Goal: Task Accomplishment & Management: Manage account settings

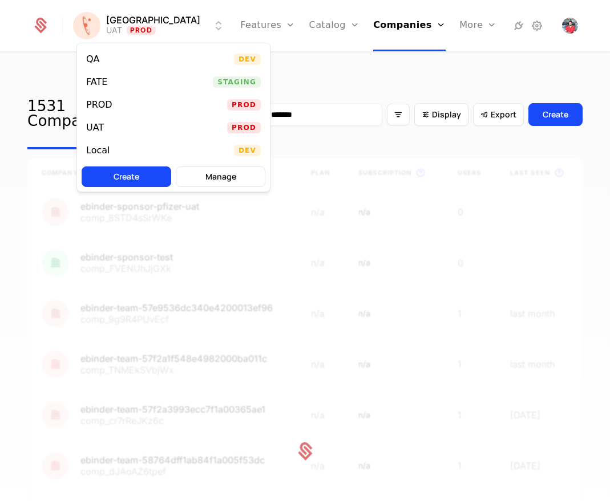
click at [133, 58] on div "QA Dev" at bounding box center [173, 59] width 193 height 23
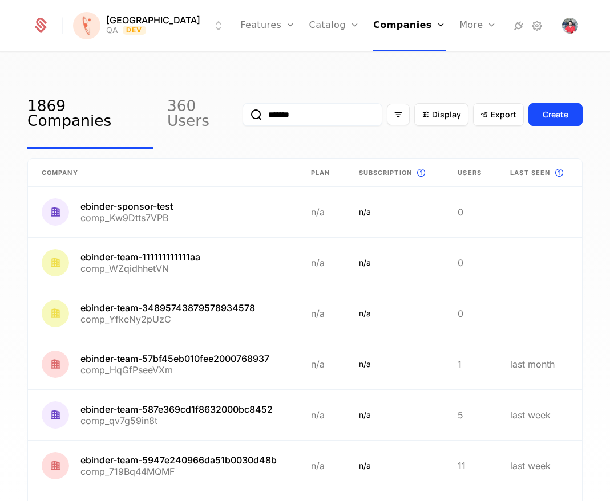
click at [146, 23] on html "Florence QA Dev Features Features Flags Catalog Plans Add Ons Credits Configura…" at bounding box center [305, 250] width 610 height 501
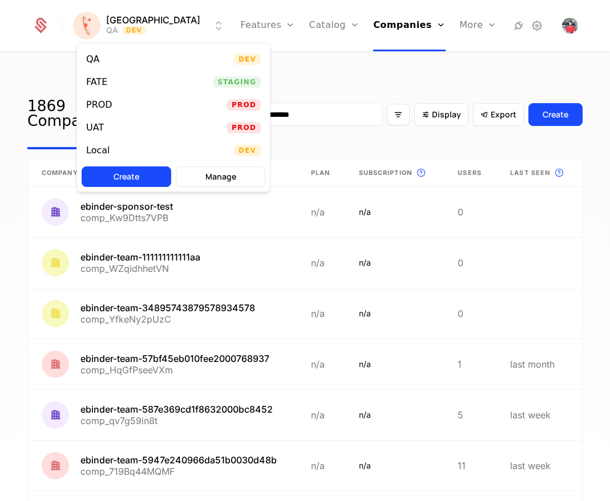
click at [128, 153] on div "Local Dev" at bounding box center [173, 150] width 193 height 23
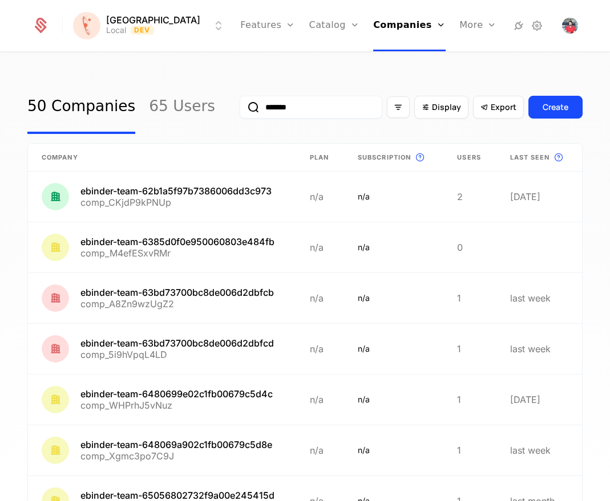
click at [533, 26] on icon at bounding box center [537, 26] width 14 height 14
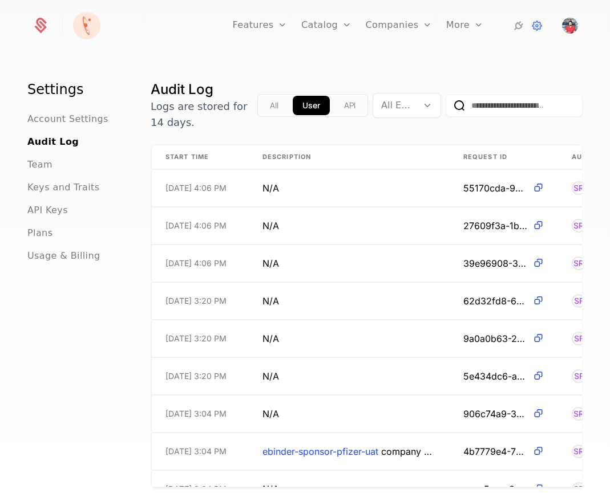
click at [52, 213] on span "API Keys" at bounding box center [47, 211] width 41 height 14
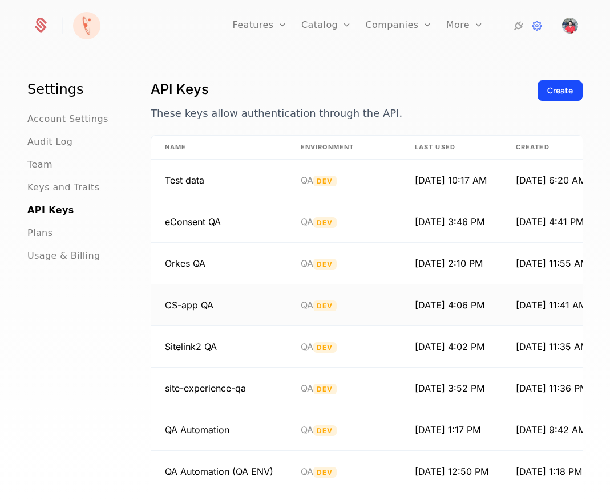
scroll to position [163, 0]
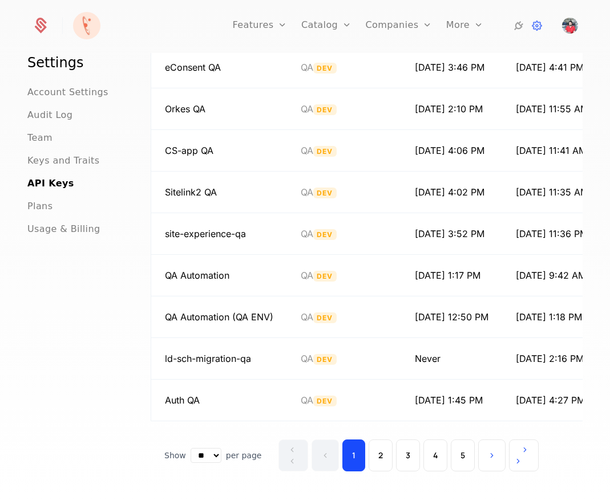
click at [378, 459] on button "2" at bounding box center [380, 456] width 24 height 32
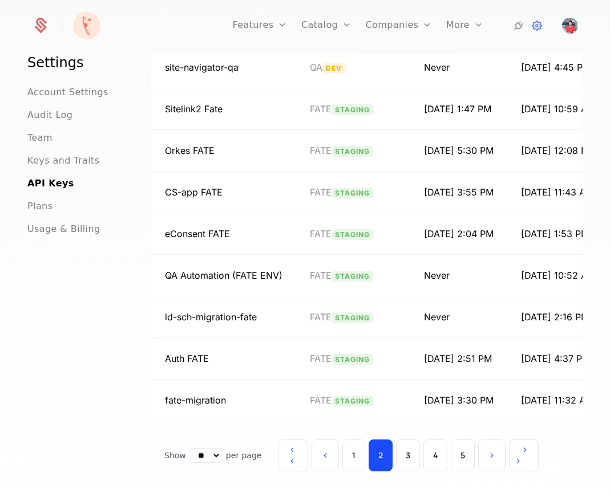
click at [406, 448] on button "3" at bounding box center [408, 456] width 24 height 32
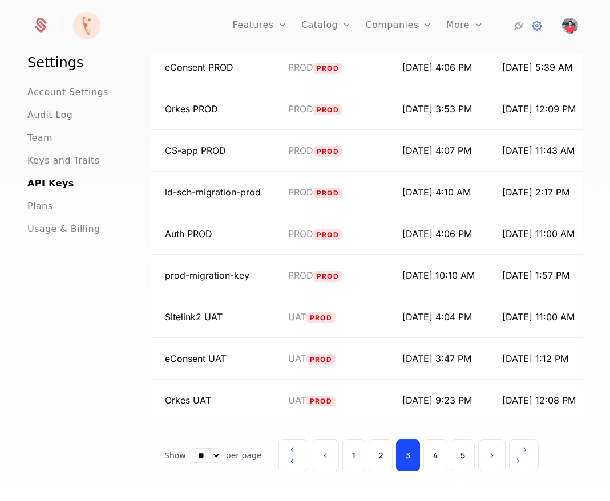
click at [435, 456] on button "4" at bounding box center [435, 456] width 24 height 32
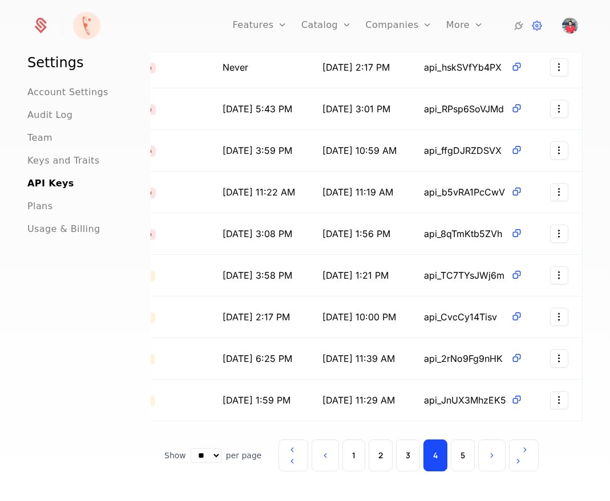
scroll to position [0, 0]
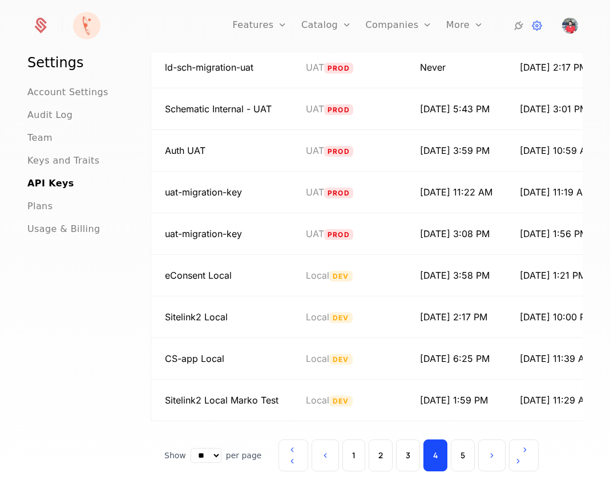
click at [458, 449] on button "5" at bounding box center [463, 456] width 24 height 32
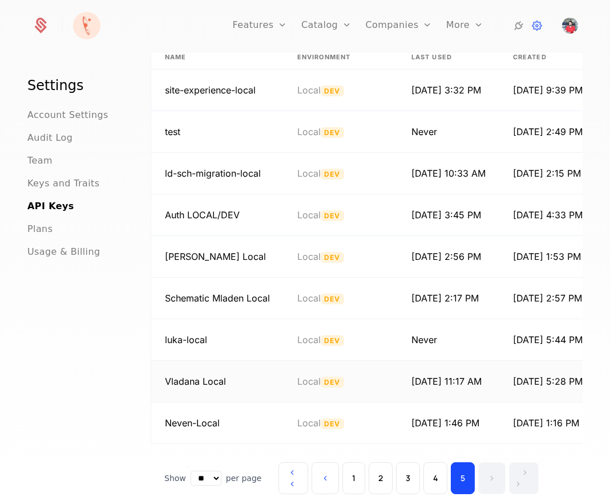
scroll to position [104, 0]
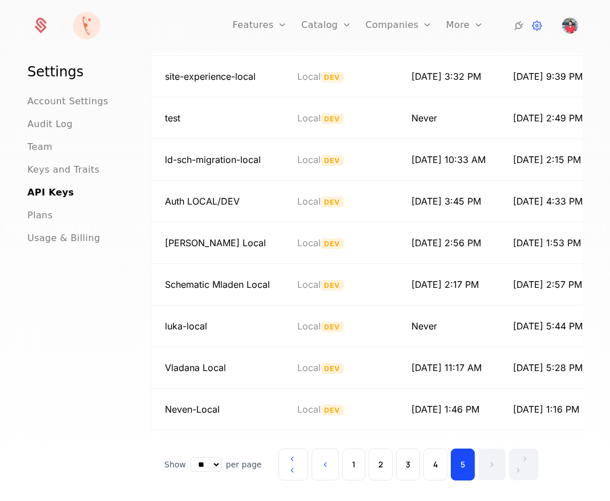
click at [432, 469] on button "4" at bounding box center [435, 465] width 24 height 32
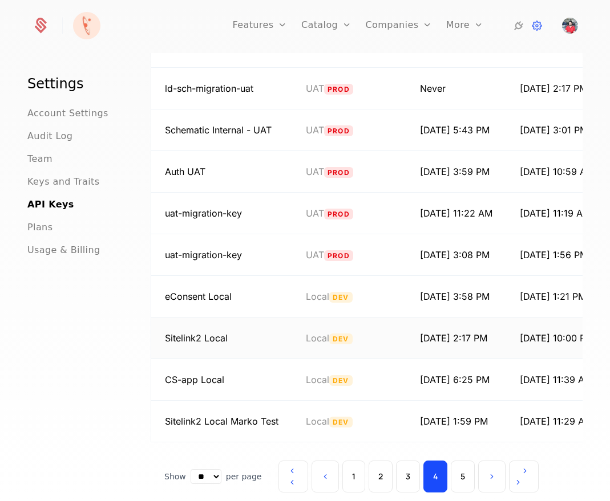
scroll to position [163, 0]
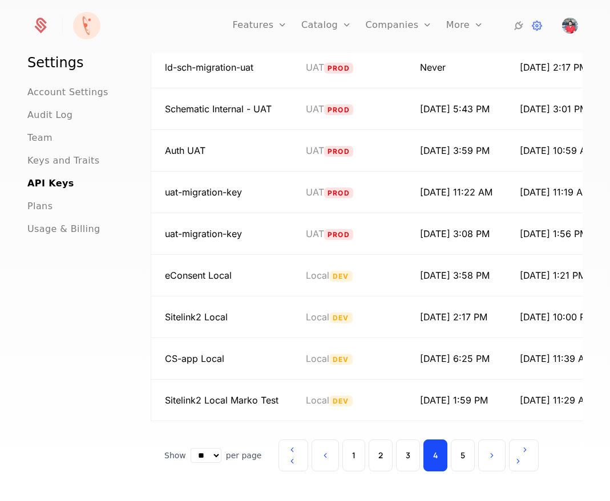
click at [397, 451] on button "3" at bounding box center [408, 456] width 24 height 32
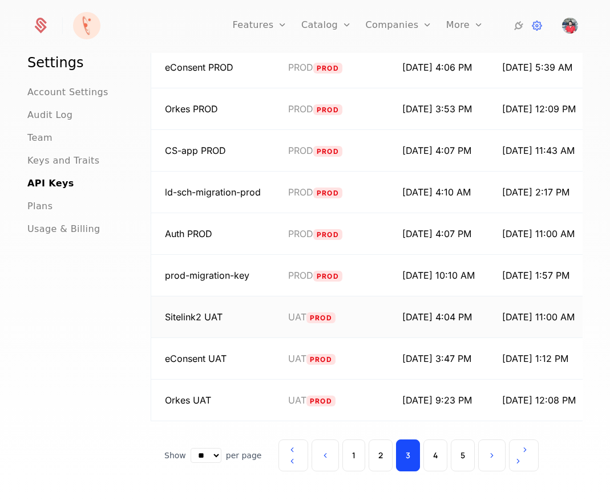
scroll to position [0, 0]
click at [380, 450] on button "2" at bounding box center [380, 456] width 24 height 32
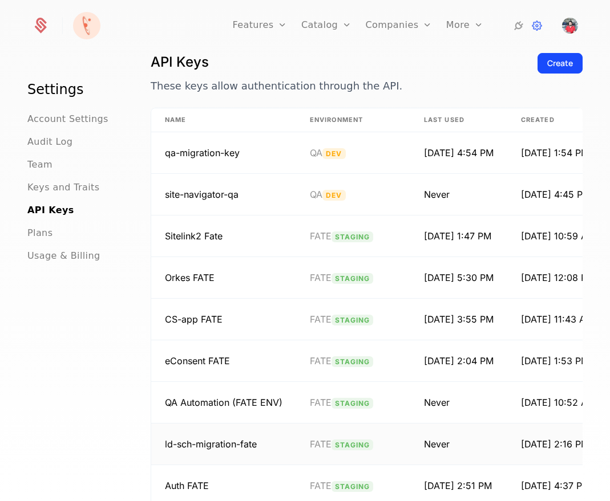
scroll to position [163, 0]
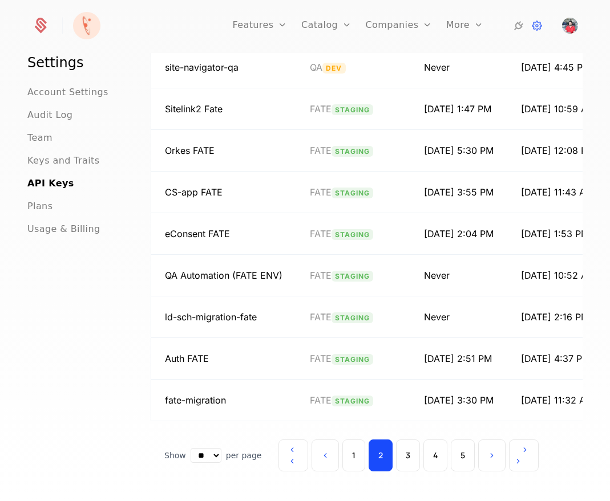
click at [355, 446] on button "1" at bounding box center [353, 456] width 23 height 32
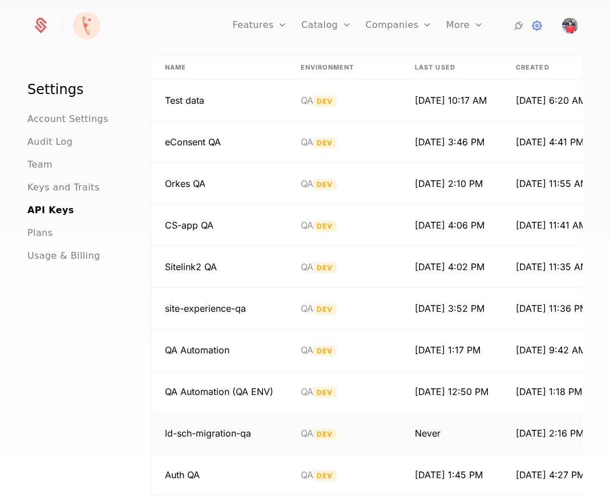
scroll to position [0, 0]
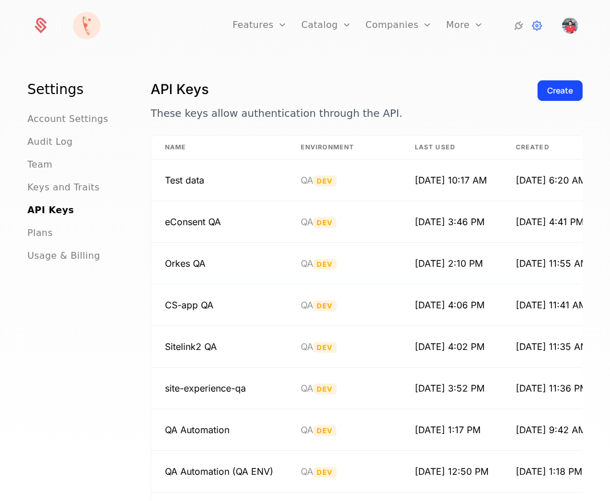
click at [541, 99] on button "Create" at bounding box center [559, 90] width 45 height 21
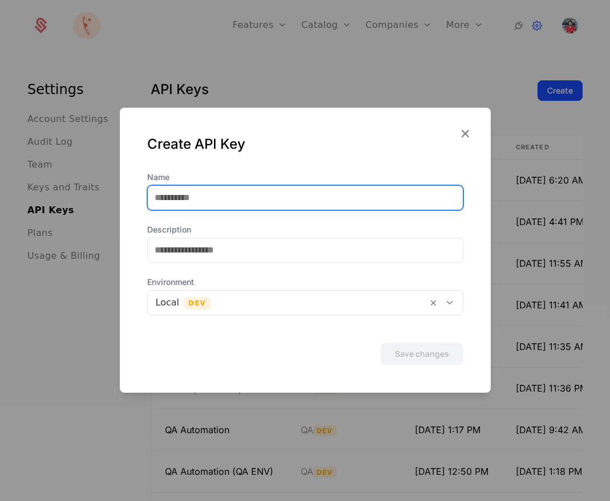
click at [241, 201] on input "Name" at bounding box center [305, 198] width 315 height 24
type input "**********"
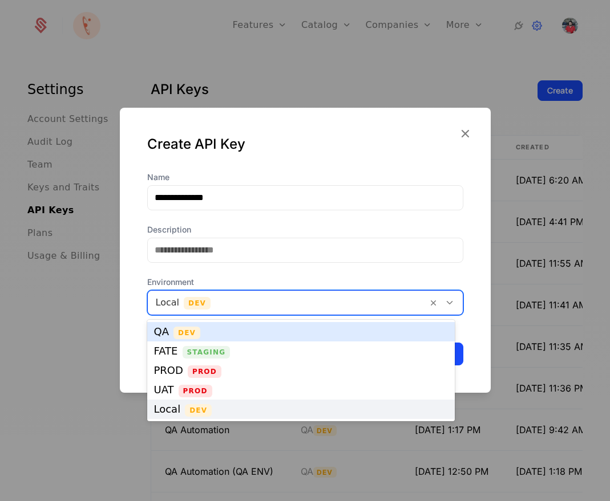
click at [263, 299] on div at bounding box center [288, 303] width 264 height 16
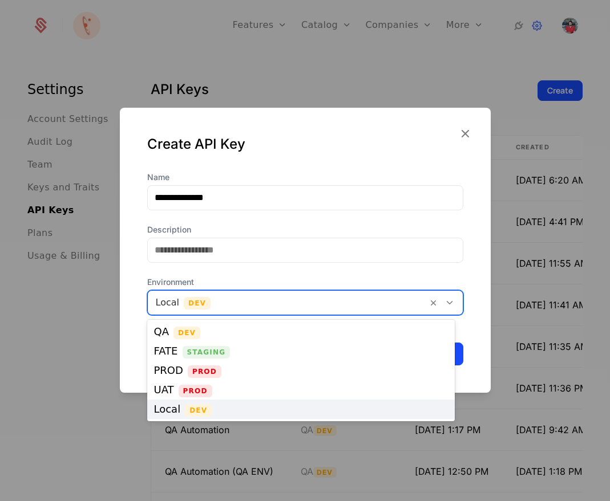
click at [206, 407] on span "Dev" at bounding box center [198, 410] width 27 height 13
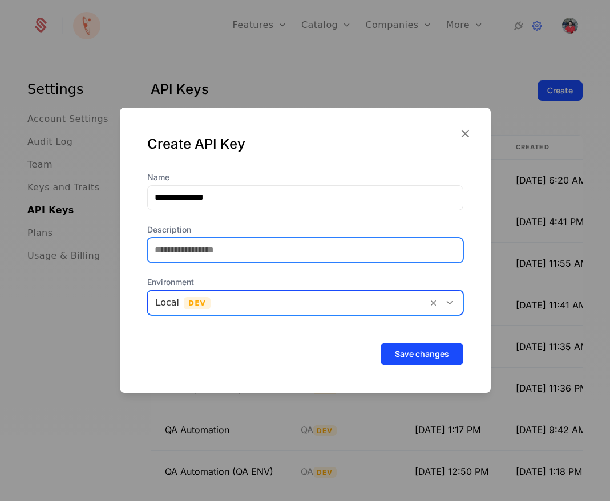
click at [227, 256] on input "Description" at bounding box center [305, 250] width 315 height 24
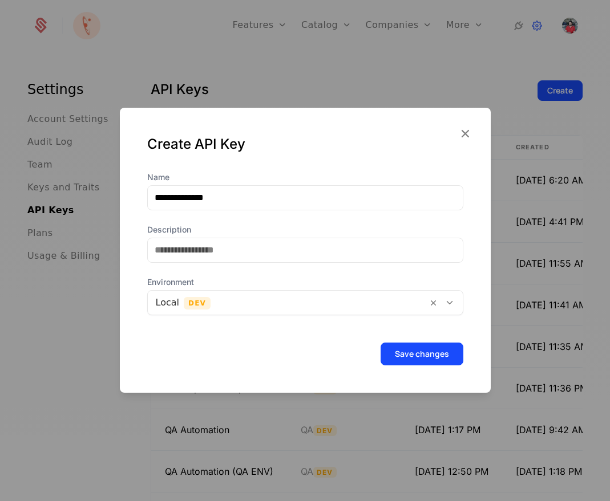
click at [418, 348] on button "Save changes" at bounding box center [421, 354] width 83 height 23
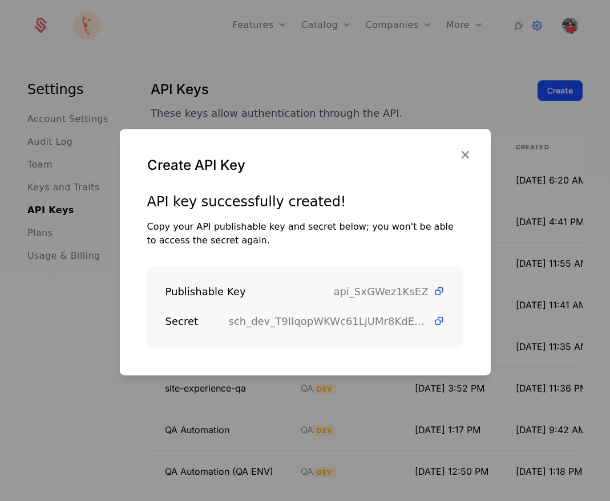
click at [433, 293] on icon at bounding box center [439, 292] width 12 height 12
click at [262, 37] on div at bounding box center [305, 250] width 610 height 501
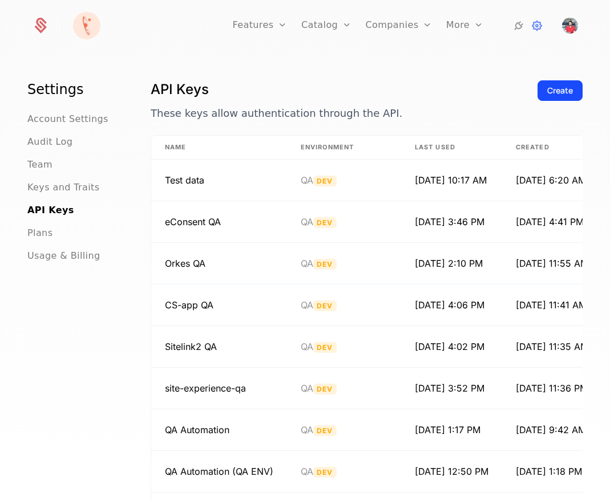
click at [273, 90] on div "Features Flags" at bounding box center [272, 65] width 80 height 55
click at [265, 79] on link "Flags" at bounding box center [272, 74] width 52 height 9
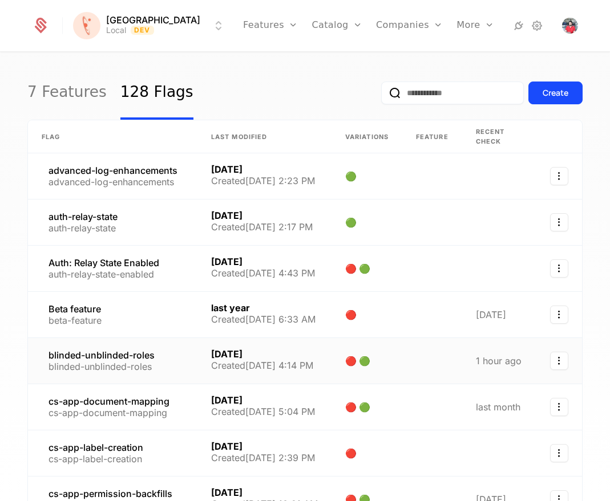
scroll to position [7, 0]
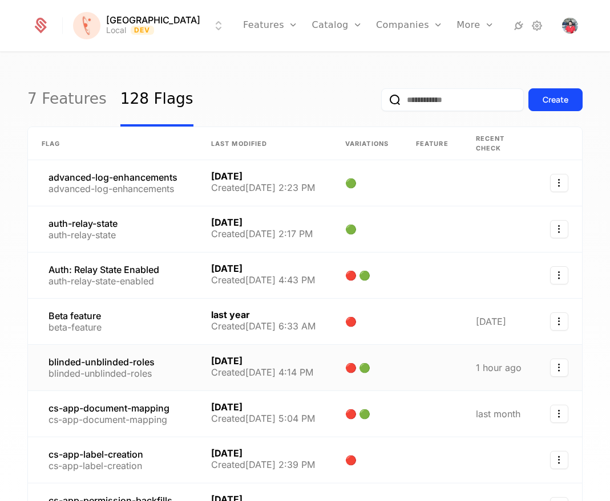
click at [141, 352] on link at bounding box center [112, 368] width 169 height 46
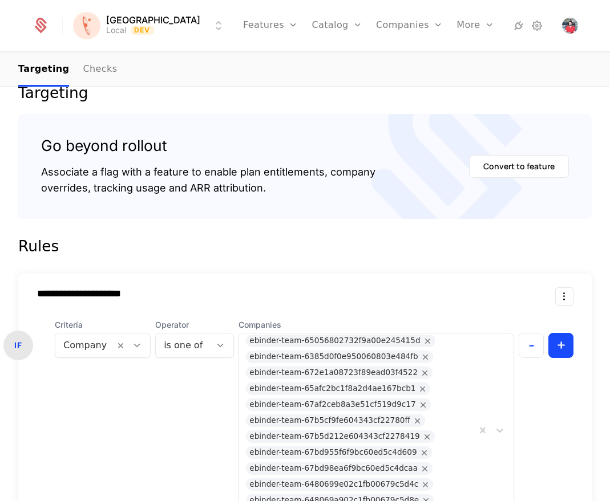
scroll to position [172, 0]
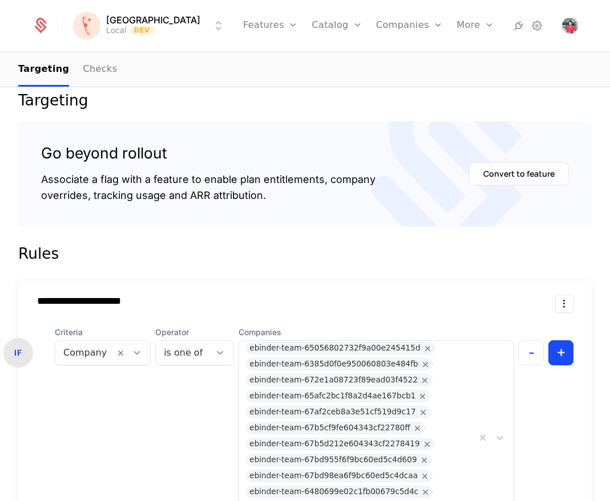
click at [390, 60] on link "Companies" at bounding box center [416, 55] width 52 height 9
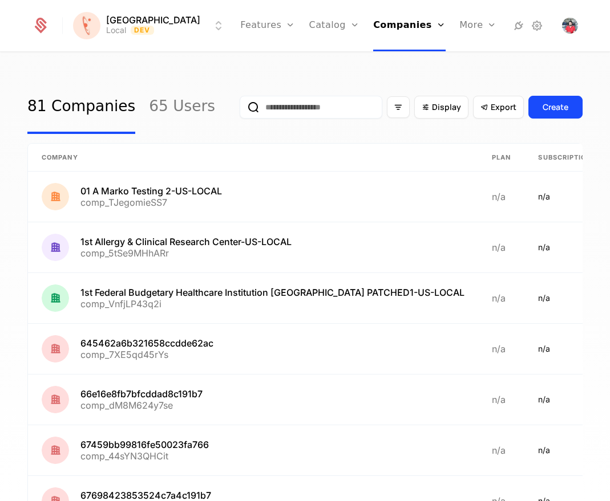
click at [292, 111] on input "email" at bounding box center [311, 107] width 143 height 23
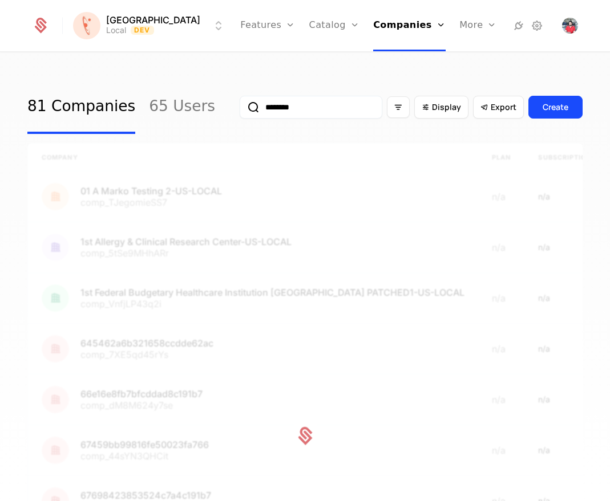
type input "*********"
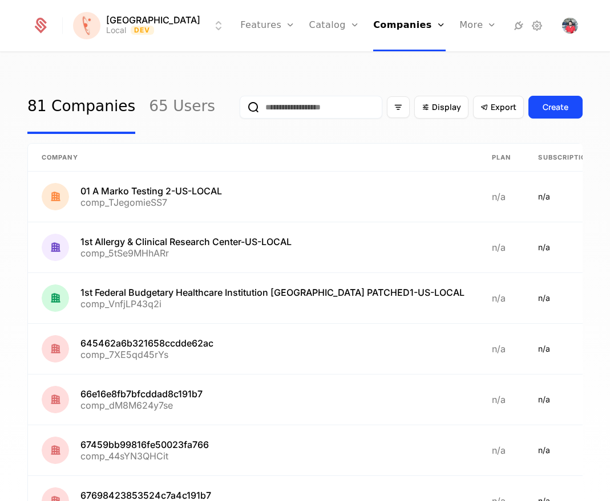
click at [528, 102] on button "Create" at bounding box center [555, 107] width 54 height 23
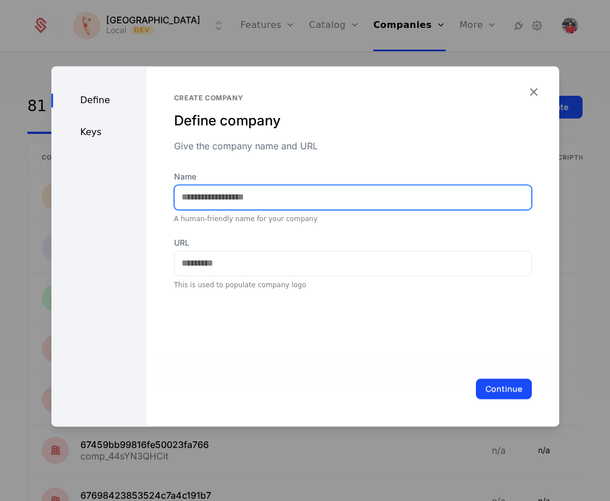
click at [301, 199] on input "Name" at bounding box center [353, 197] width 357 height 24
type input "**********"
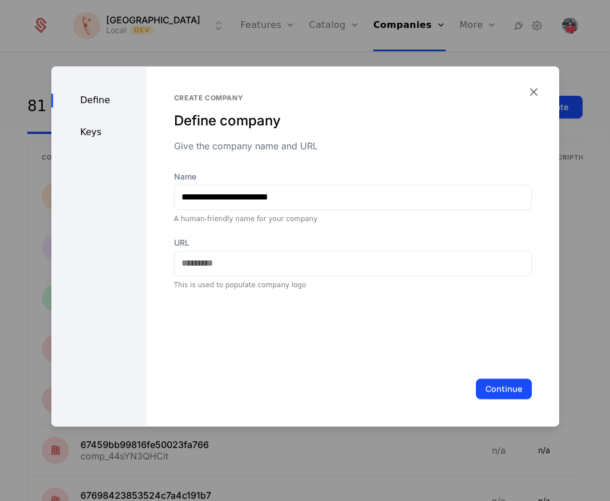
click at [86, 139] on div "Keys" at bounding box center [98, 132] width 95 height 14
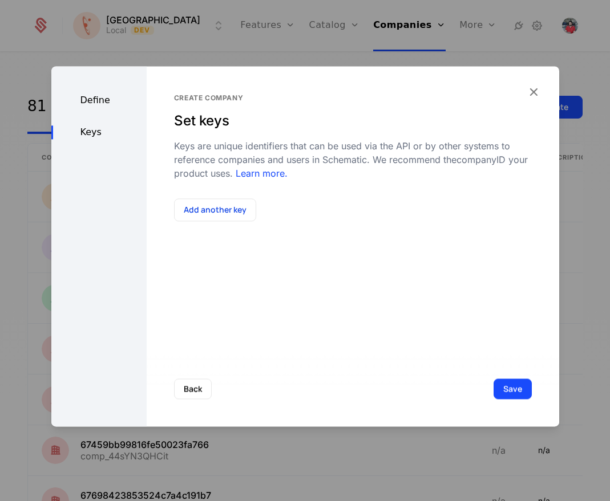
click at [92, 135] on div "Keys" at bounding box center [98, 132] width 95 height 14
click at [210, 210] on button "Add another key" at bounding box center [215, 210] width 82 height 23
click at [240, 227] on div at bounding box center [276, 225] width 186 height 16
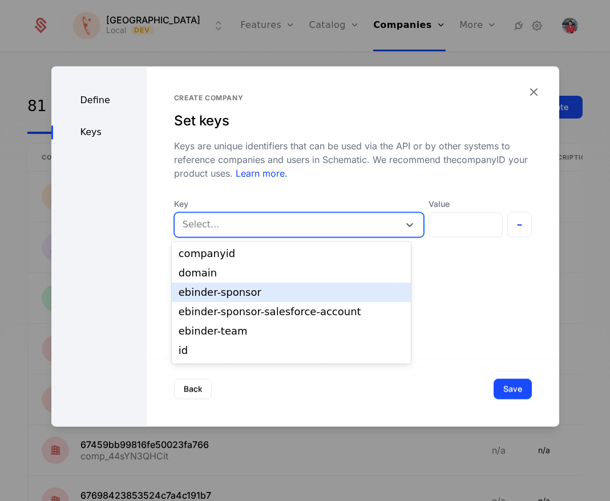
click at [229, 288] on div "ebinder-sponsor" at bounding box center [291, 292] width 225 height 10
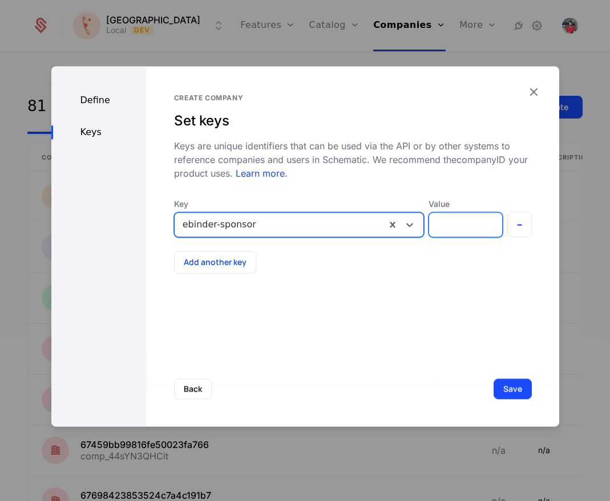
click at [451, 233] on input "Value" at bounding box center [465, 225] width 73 height 24
type input "**********"
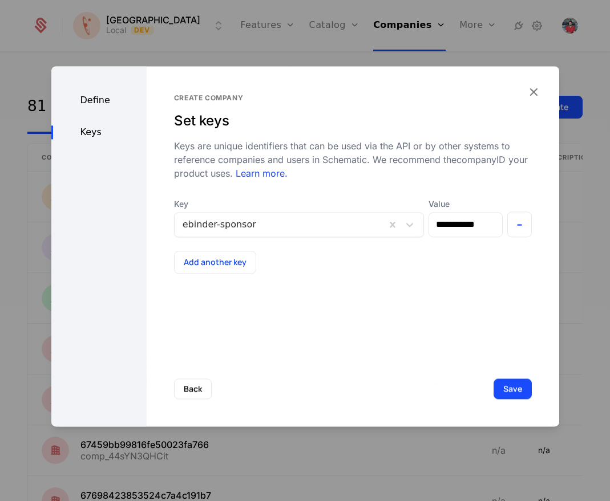
click at [507, 391] on button "Save" at bounding box center [512, 389] width 38 height 21
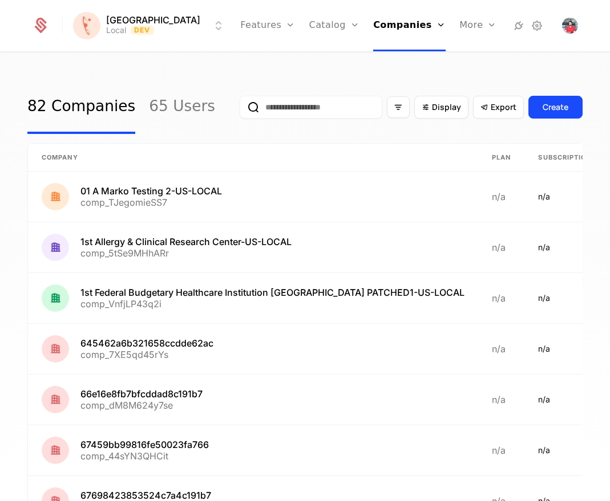
click at [254, 76] on link "Flags" at bounding box center [280, 74] width 52 height 9
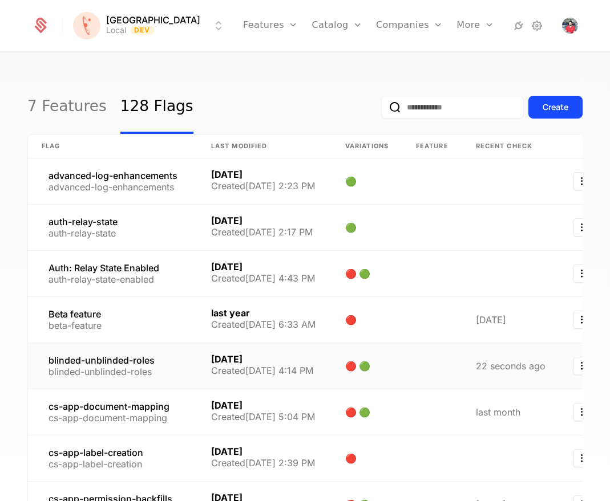
click at [98, 367] on link at bounding box center [112, 366] width 169 height 46
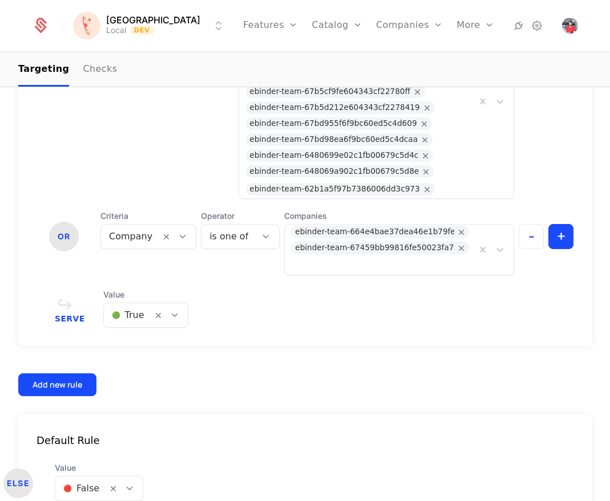
scroll to position [516, 0]
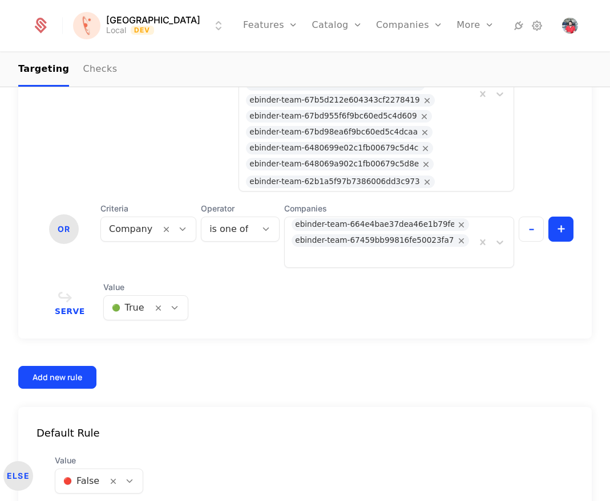
click at [436, 254] on div at bounding box center [379, 258] width 177 height 16
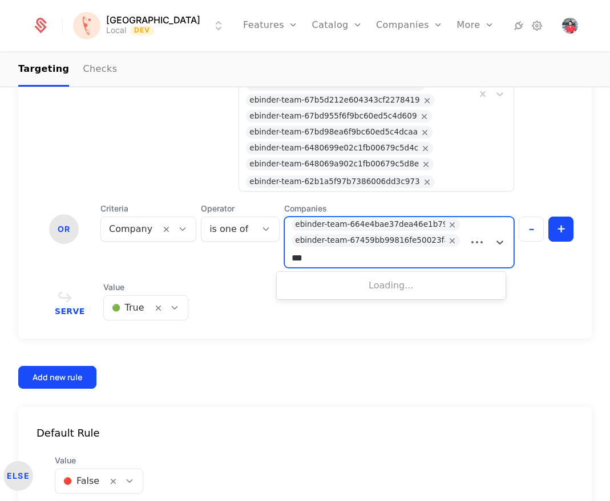
type input "****"
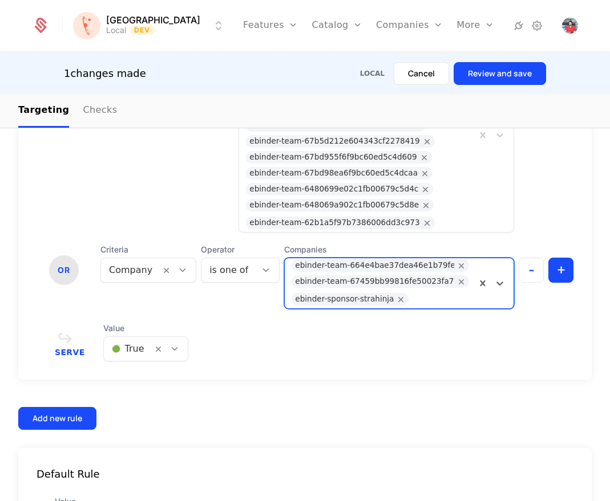
click at [479, 72] on button "Review and save" at bounding box center [499, 73] width 92 height 23
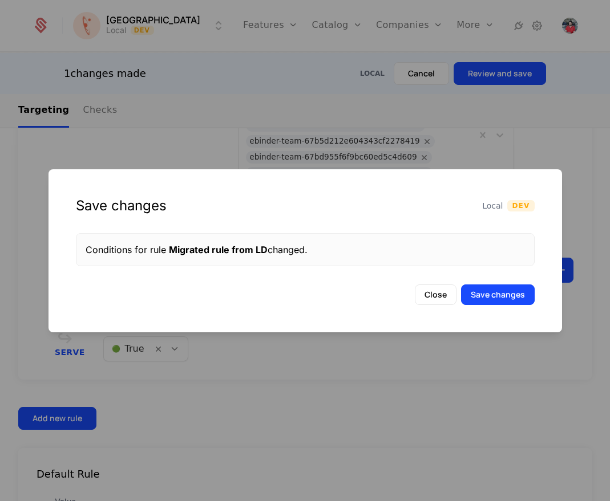
click at [501, 299] on button "Save changes" at bounding box center [498, 295] width 74 height 21
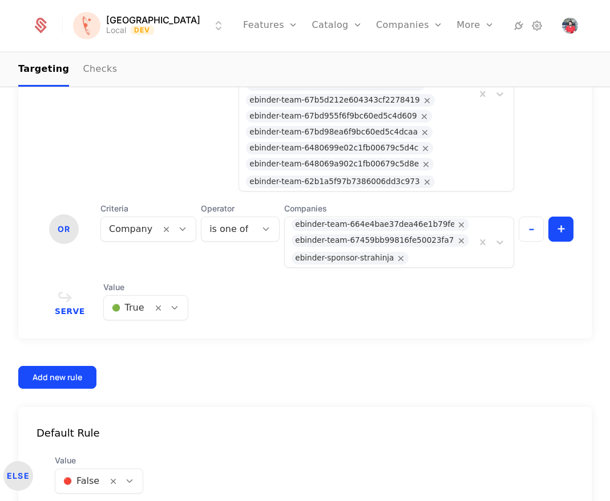
click at [390, 56] on link "Companies" at bounding box center [416, 55] width 52 height 9
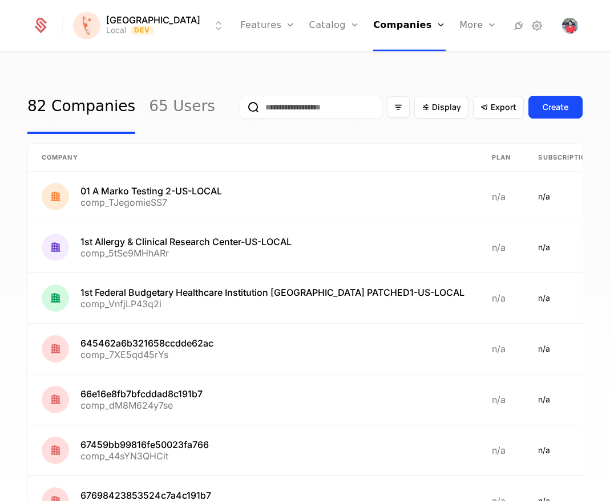
click at [324, 113] on input "email" at bounding box center [311, 107] width 143 height 23
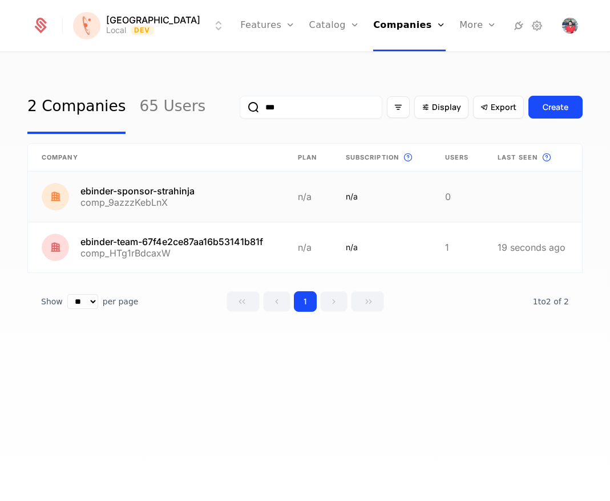
type input "***"
click at [174, 192] on link at bounding box center [156, 197] width 256 height 50
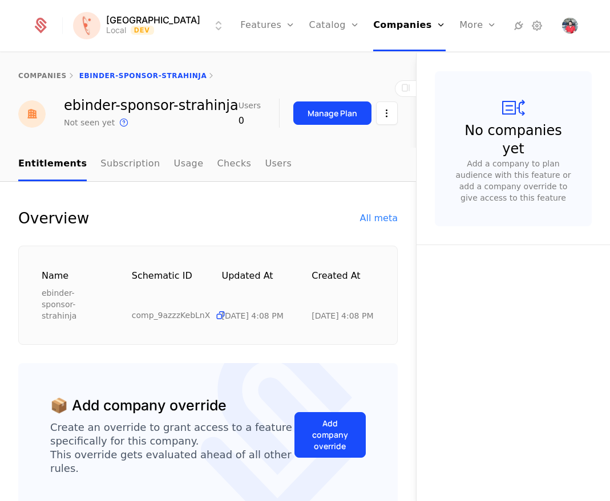
click at [381, 220] on div "All meta" at bounding box center [379, 219] width 38 height 14
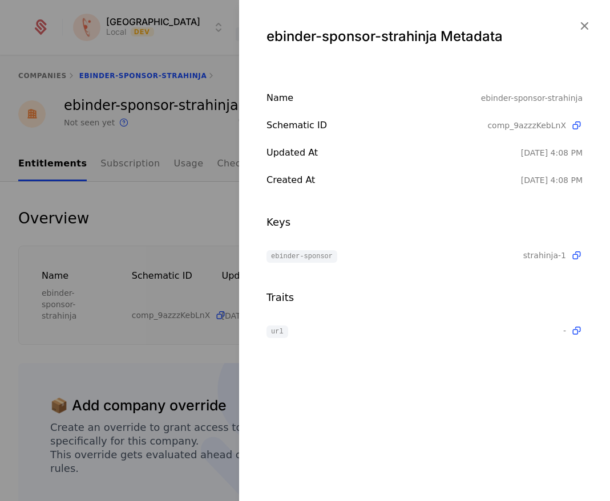
click at [128, 32] on div at bounding box center [305, 250] width 610 height 501
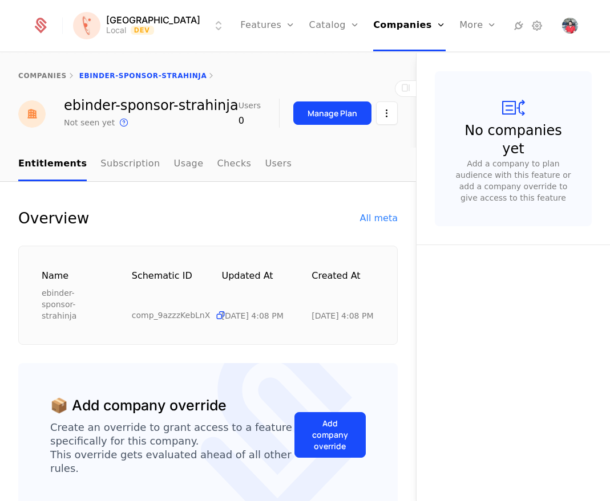
click at [145, 29] on html "Florence Local Dev Features Features Flags Catalog Plans Add Ons Credits Config…" at bounding box center [305, 250] width 610 height 501
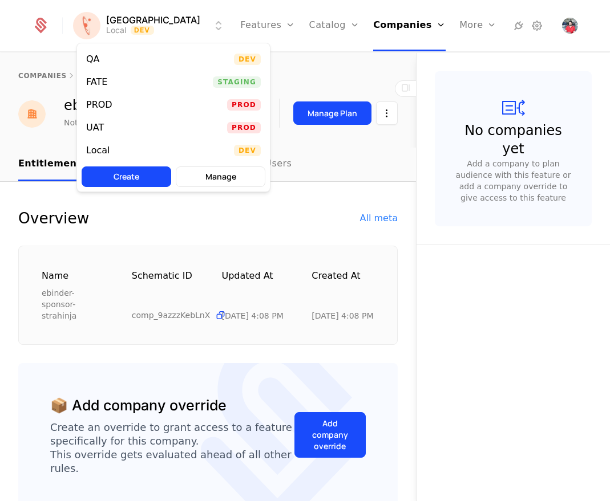
click at [125, 124] on div "UAT Prod" at bounding box center [173, 127] width 193 height 23
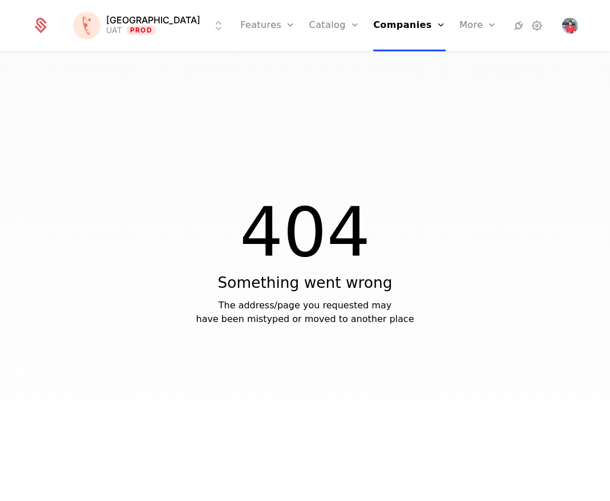
click at [260, 78] on link "Flags" at bounding box center [280, 74] width 52 height 9
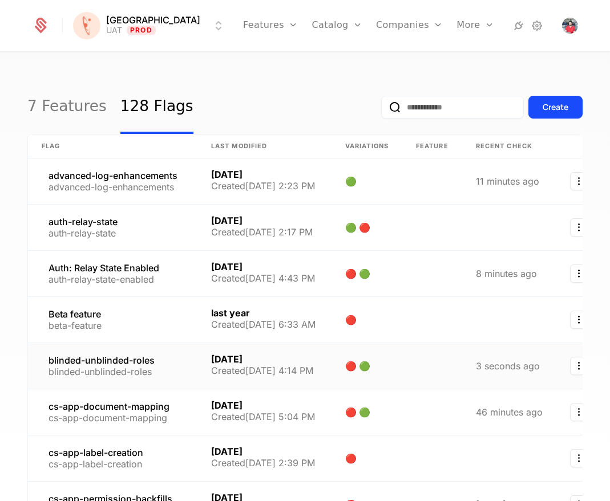
click at [137, 372] on link at bounding box center [112, 366] width 169 height 46
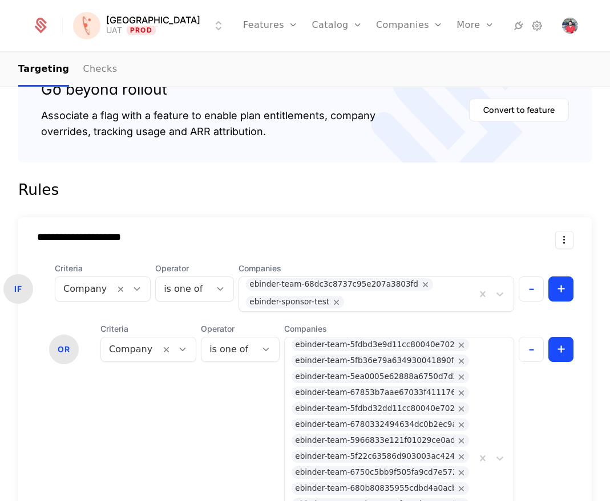
scroll to position [415, 0]
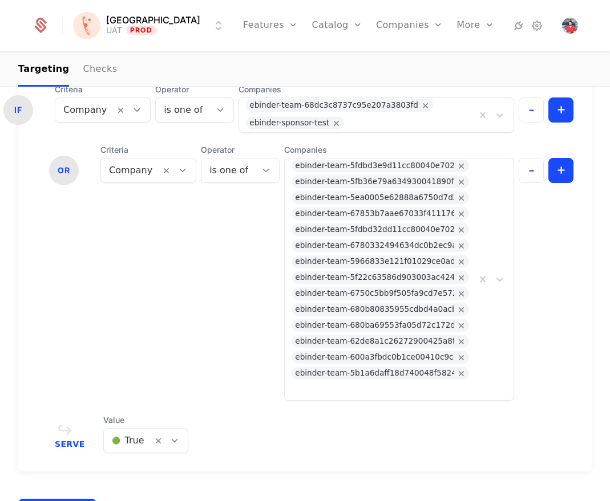
click at [367, 107] on div "ebinder-team-68dc3c8737c95e207a3803fd" at bounding box center [333, 105] width 169 height 13
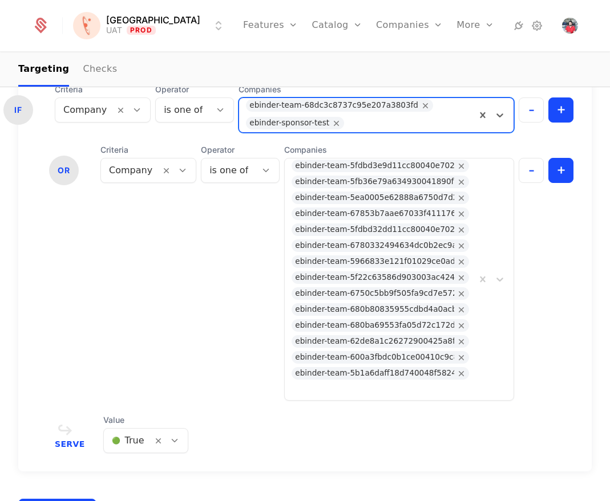
click at [367, 107] on div "ebinder-team-68dc3c8737c95e207a3803fd" at bounding box center [333, 105] width 169 height 13
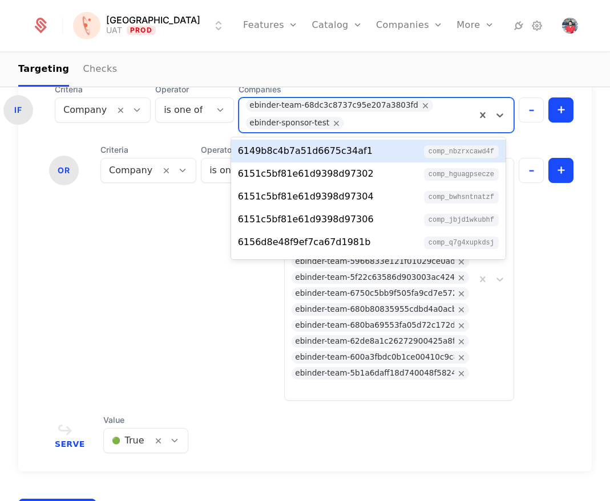
click at [367, 106] on div "ebinder-team-68dc3c8737c95e207a3803fd" at bounding box center [333, 105] width 169 height 13
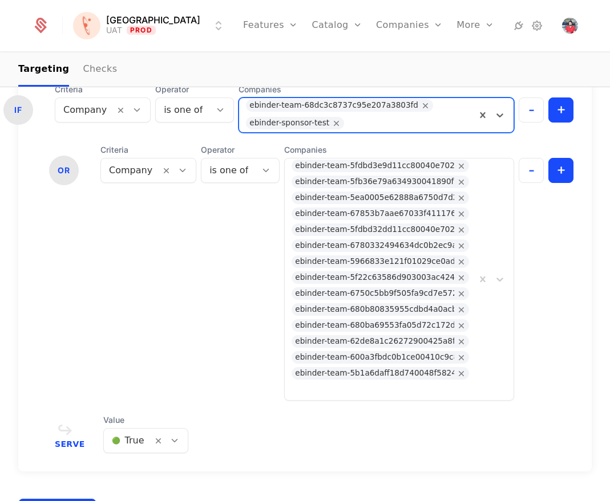
click at [367, 106] on div "ebinder-team-68dc3c8737c95e207a3803fd" at bounding box center [333, 105] width 169 height 13
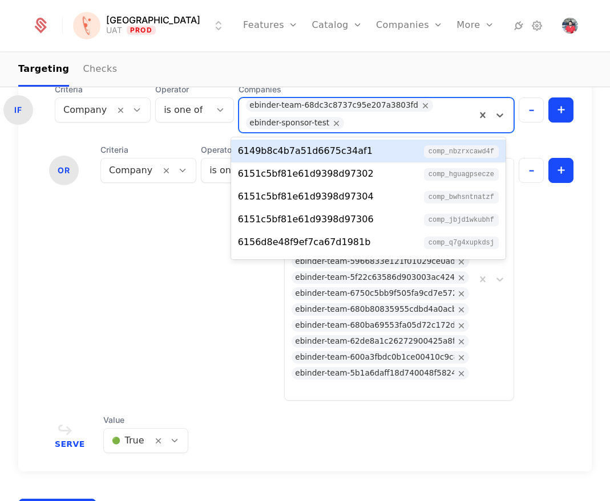
click at [347, 48] on ul "Features Features Flags Catalog Plans Add Ons Credits Configuration Companies C…" at bounding box center [368, 25] width 251 height 51
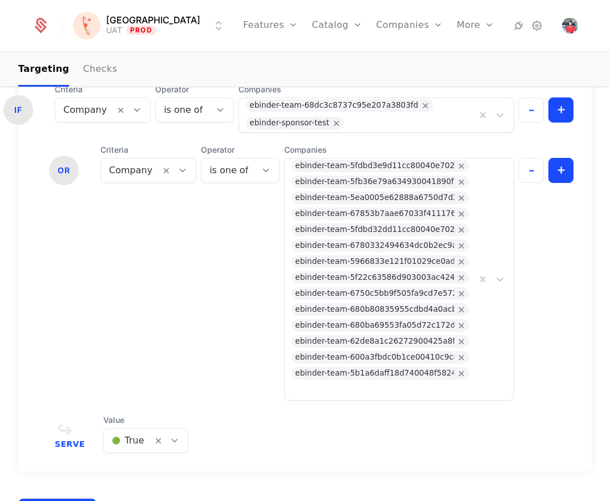
click at [390, 60] on link "Companies" at bounding box center [416, 55] width 52 height 9
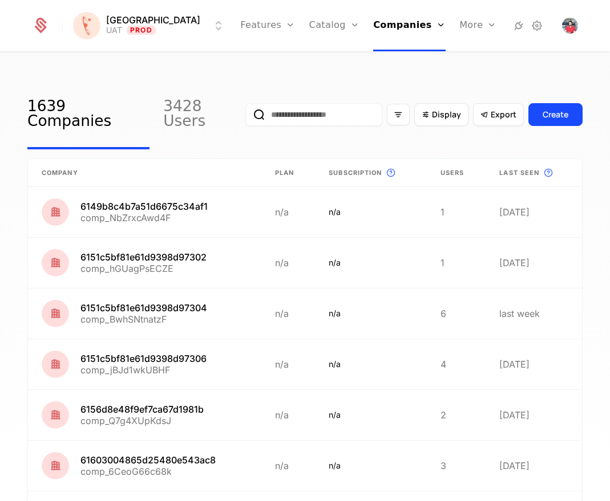
click at [325, 105] on input "email" at bounding box center [313, 114] width 137 height 23
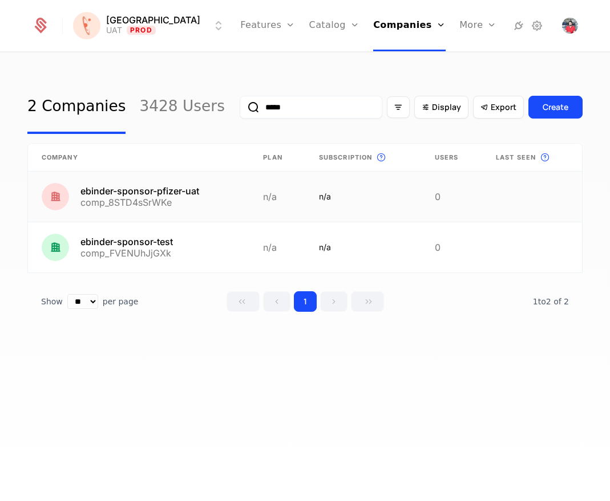
type input "*****"
click at [157, 200] on link at bounding box center [138, 197] width 221 height 50
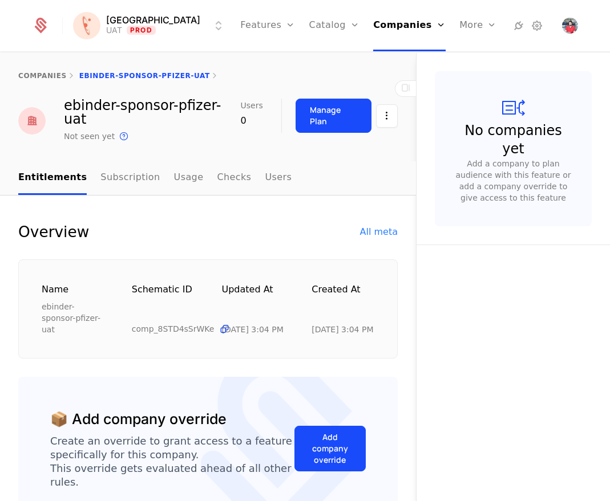
click at [377, 225] on div "All meta" at bounding box center [379, 232] width 38 height 14
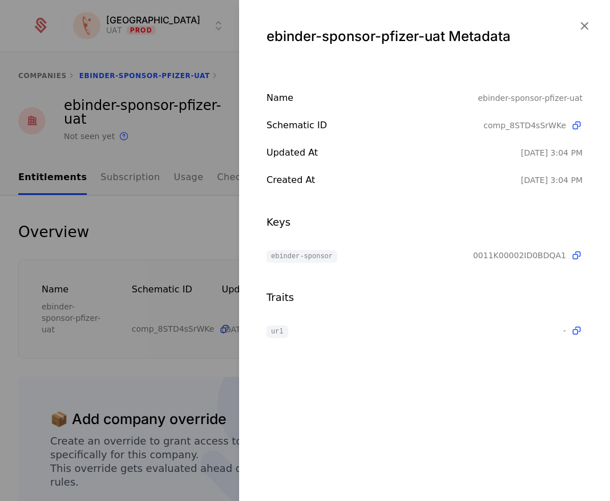
click at [586, 25] on icon "button" at bounding box center [584, 25] width 15 height 15
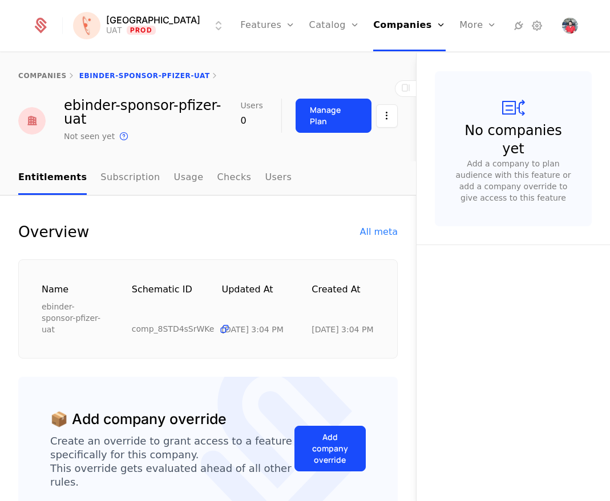
click at [313, 223] on div "Overview All meta" at bounding box center [207, 232] width 379 height 18
click at [367, 225] on div "All meta" at bounding box center [379, 232] width 38 height 14
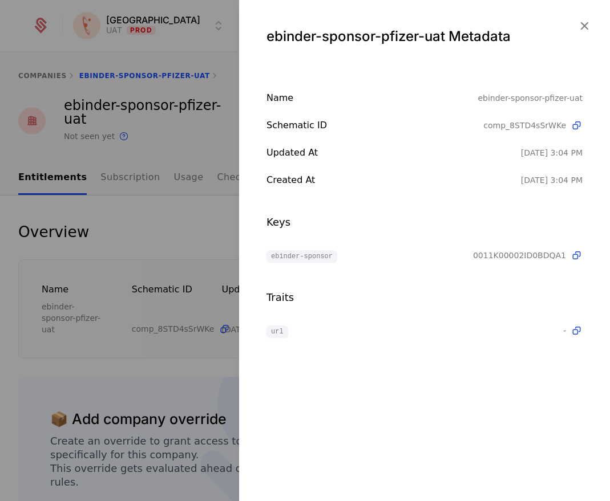
click at [519, 259] on span "0011K00002ID0BDQA1" at bounding box center [519, 255] width 93 height 11
click at [583, 29] on icon "button" at bounding box center [584, 25] width 15 height 15
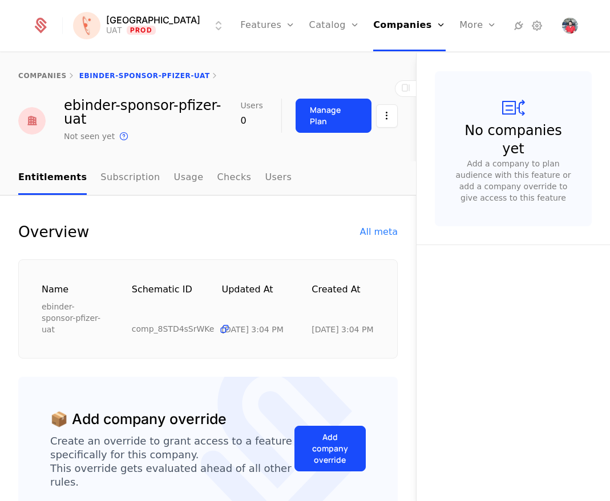
click at [262, 76] on link "Flags" at bounding box center [280, 74] width 52 height 9
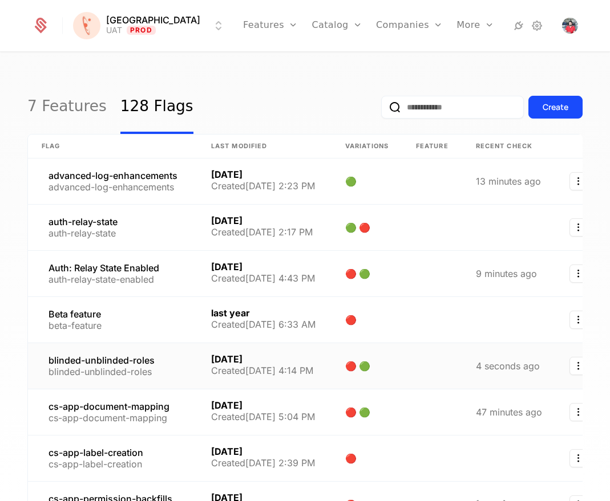
click at [113, 355] on link at bounding box center [112, 366] width 169 height 46
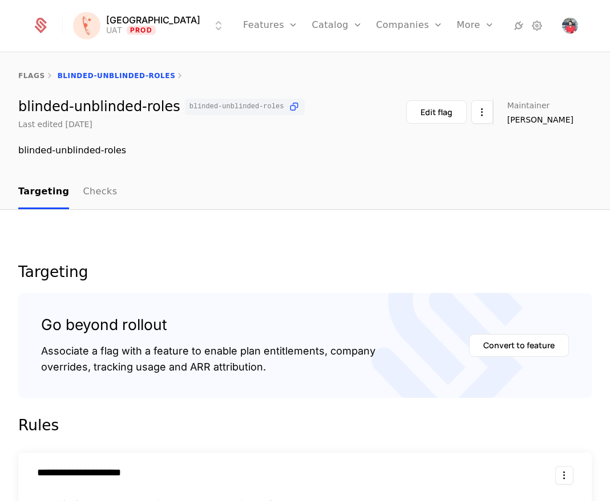
scroll to position [314, 0]
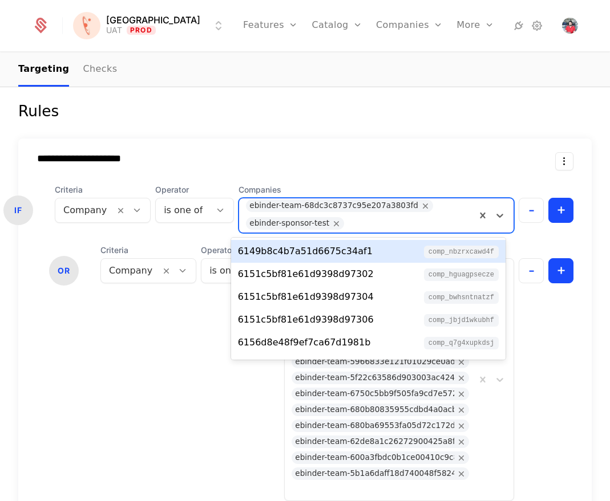
click at [356, 219] on div at bounding box center [408, 224] width 122 height 16
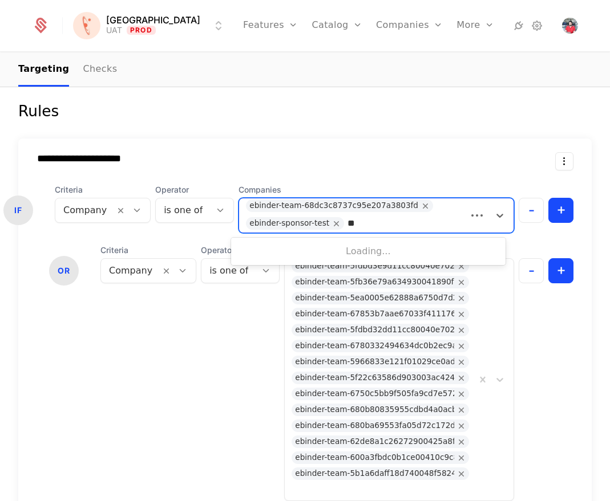
type input "***"
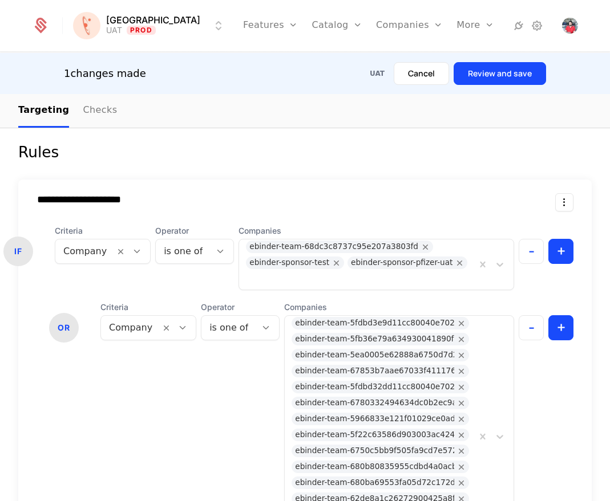
click at [503, 79] on button "Review and save" at bounding box center [499, 73] width 92 height 23
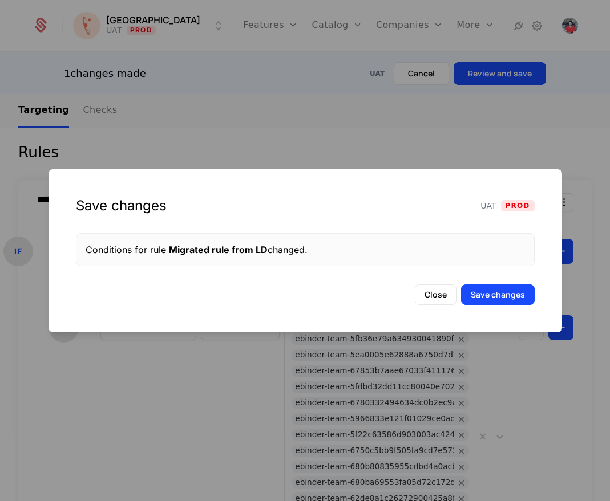
click at [515, 295] on button "Save changes" at bounding box center [498, 295] width 74 height 21
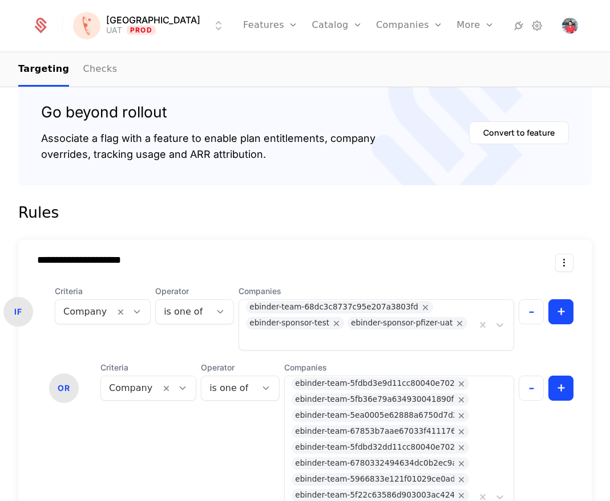
scroll to position [238, 0]
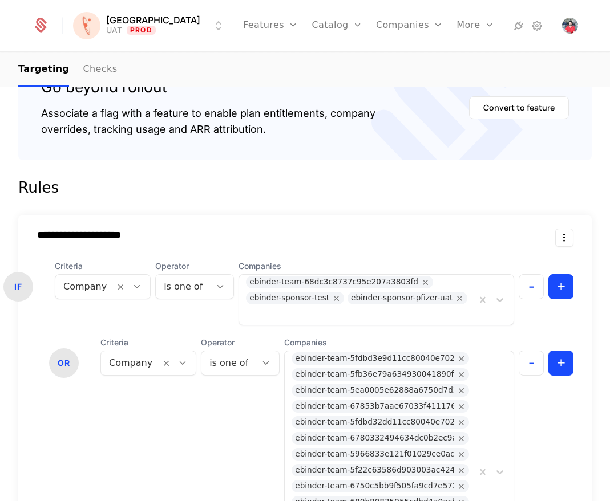
click at [400, 202] on form "**********" at bounding box center [304, 508] width 573 height 659
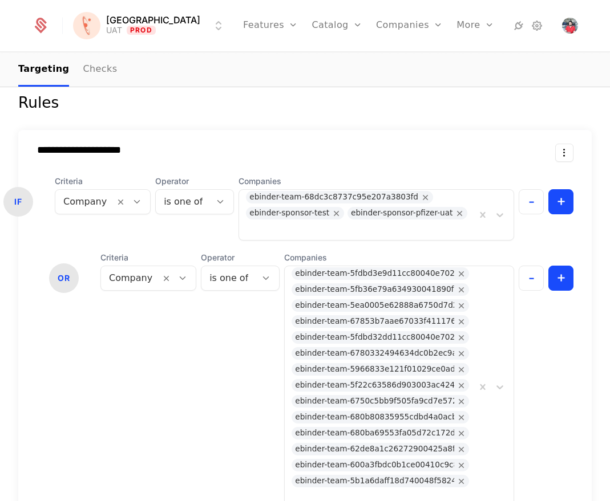
scroll to position [264, 0]
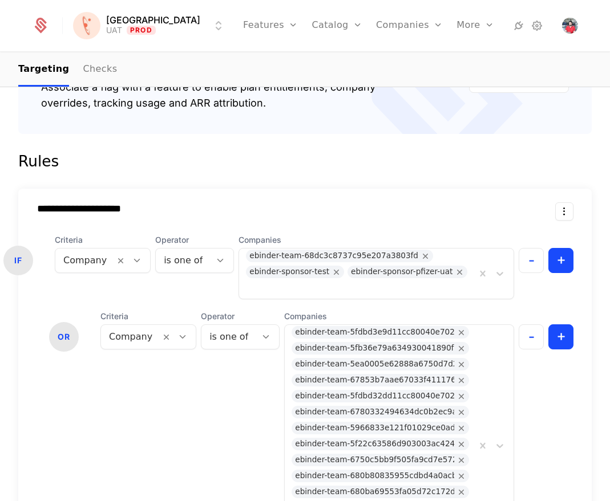
click at [391, 206] on div "**********" at bounding box center [296, 209] width 519 height 13
click at [438, 216] on div "**********" at bounding box center [296, 212] width 519 height 18
click at [442, 214] on div "**********" at bounding box center [296, 209] width 519 height 13
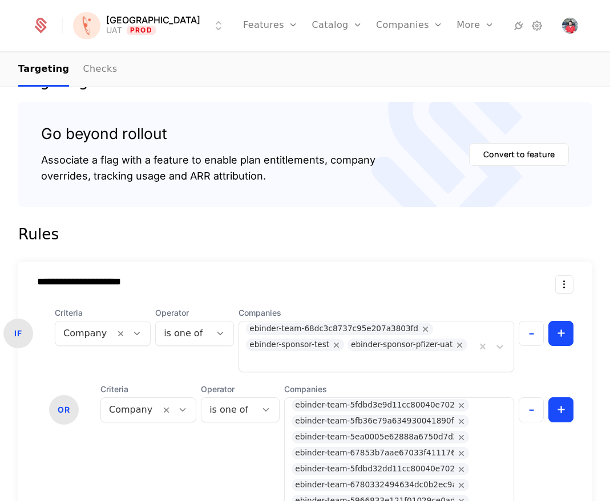
scroll to position [112, 0]
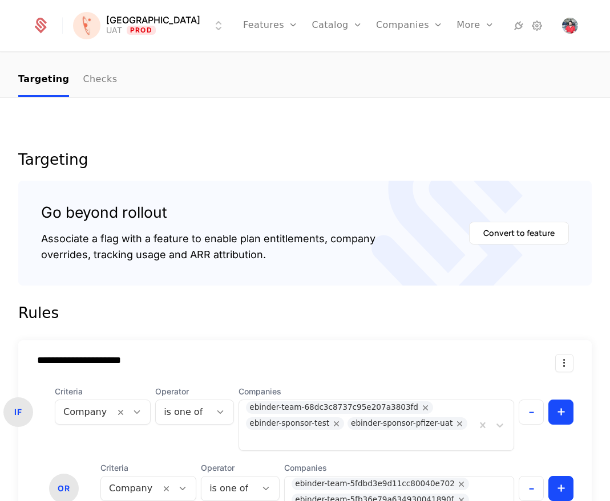
click at [96, 83] on link "Checks" at bounding box center [100, 80] width 34 height 34
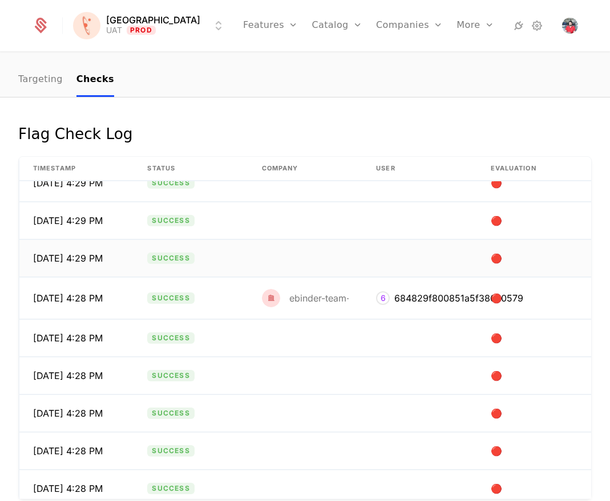
scroll to position [274, 0]
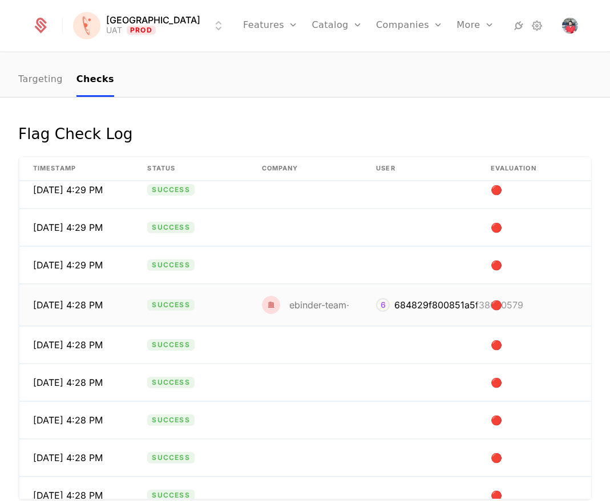
click at [339, 294] on td "ebinder-team-67d3289ab20e36fe286781e8" at bounding box center [305, 306] width 114 height 42
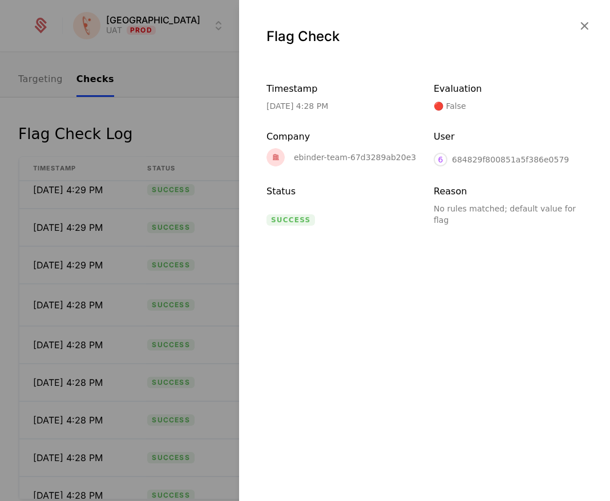
click at [588, 23] on icon "button" at bounding box center [584, 25] width 15 height 15
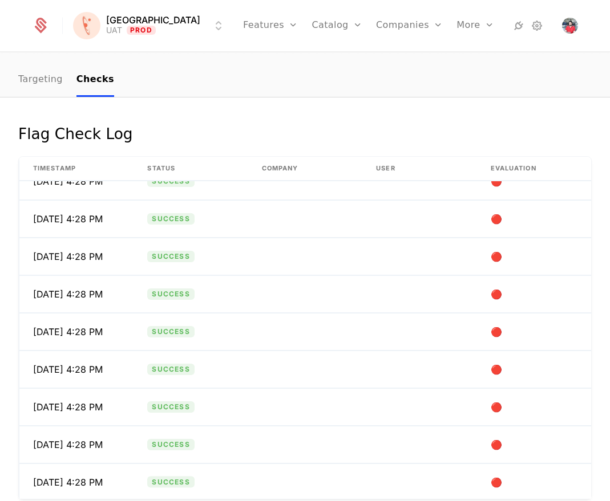
scroll to position [816, 0]
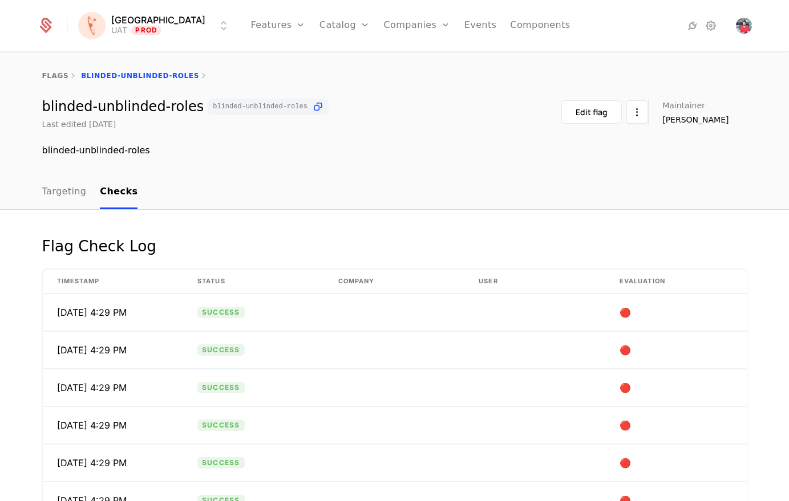
click at [84, 198] on ul "Targeting Checks" at bounding box center [90, 193] width 96 height 34
click at [51, 196] on link "Targeting" at bounding box center [64, 193] width 44 height 34
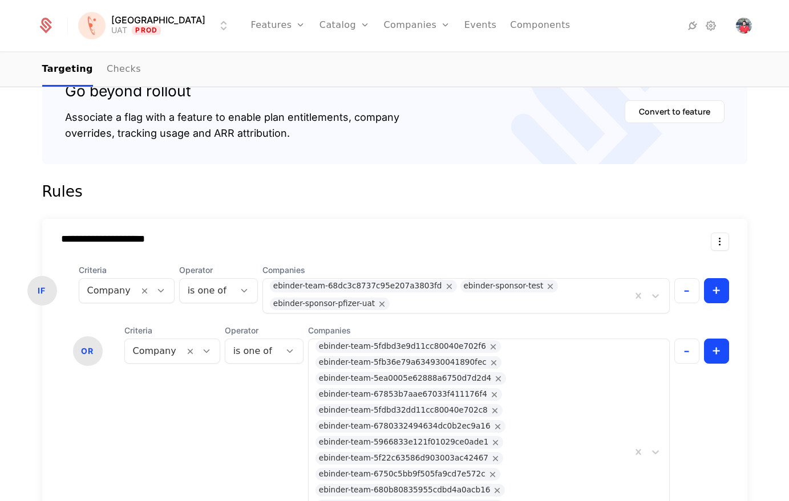
scroll to position [227, 0]
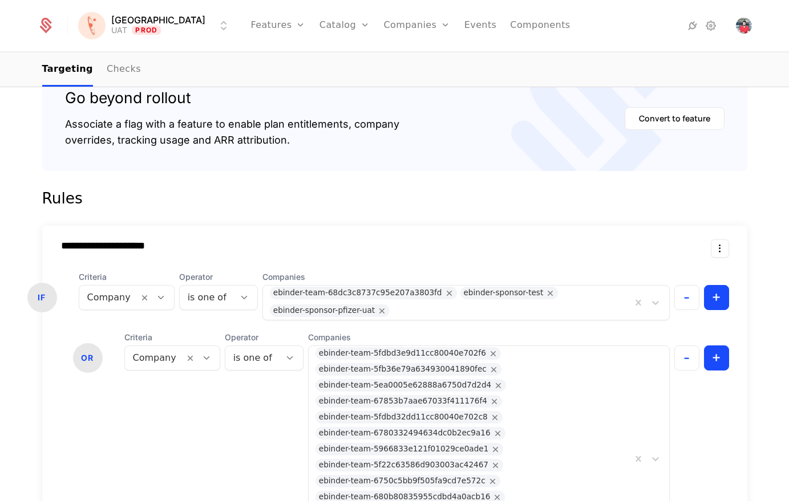
click at [397, 58] on link "Companies" at bounding box center [423, 55] width 52 height 9
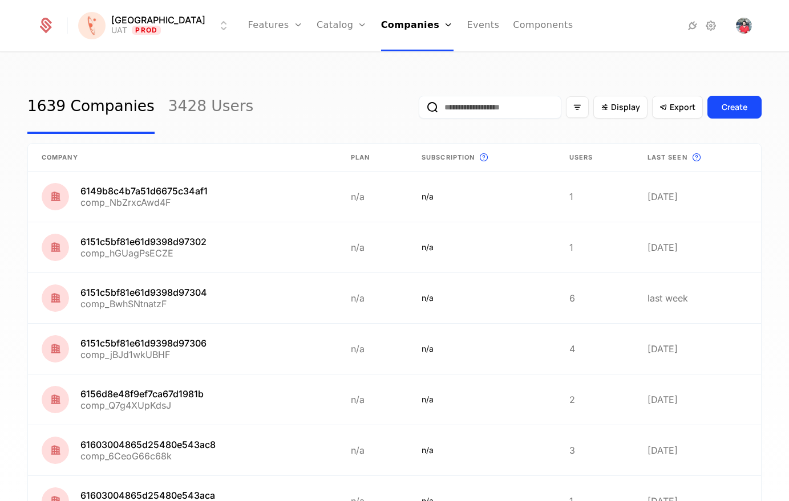
click at [475, 104] on input "email" at bounding box center [490, 107] width 143 height 23
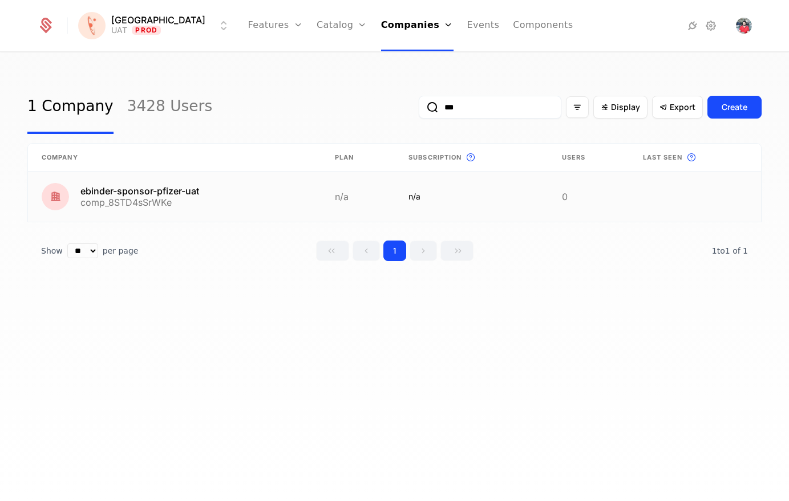
type input "***"
click at [177, 195] on link at bounding box center [174, 197] width 293 height 50
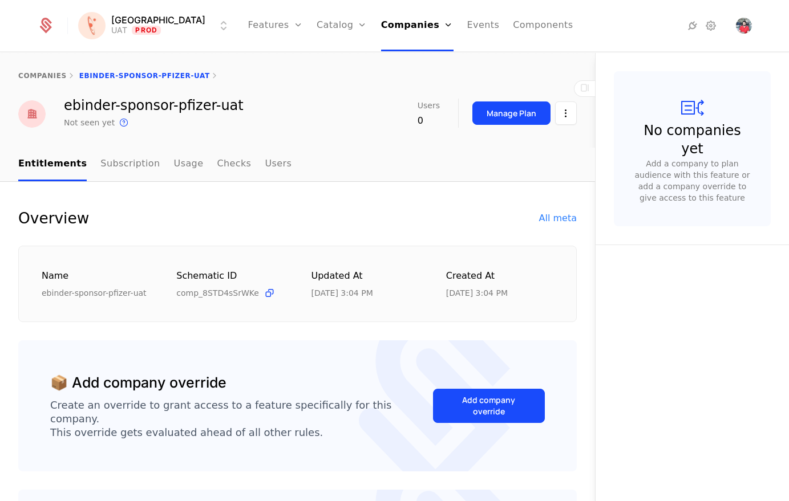
click at [552, 216] on div "All meta" at bounding box center [558, 219] width 38 height 14
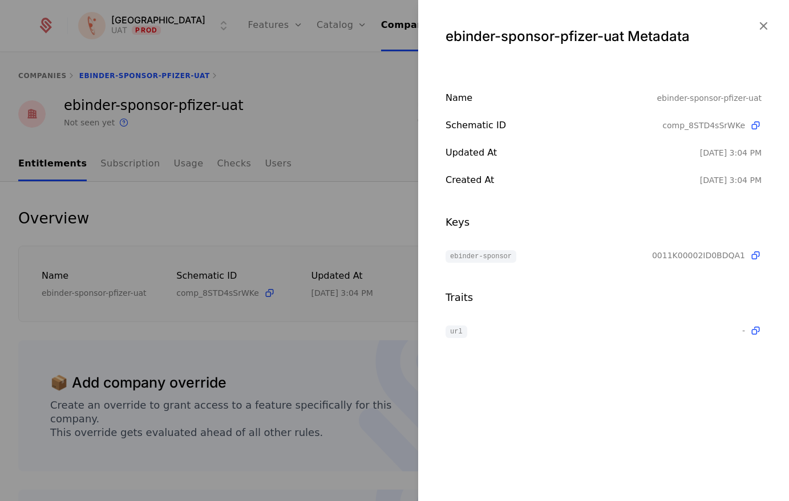
click at [609, 253] on icon at bounding box center [756, 256] width 12 height 12
click at [362, 203] on div at bounding box center [394, 250] width 789 height 501
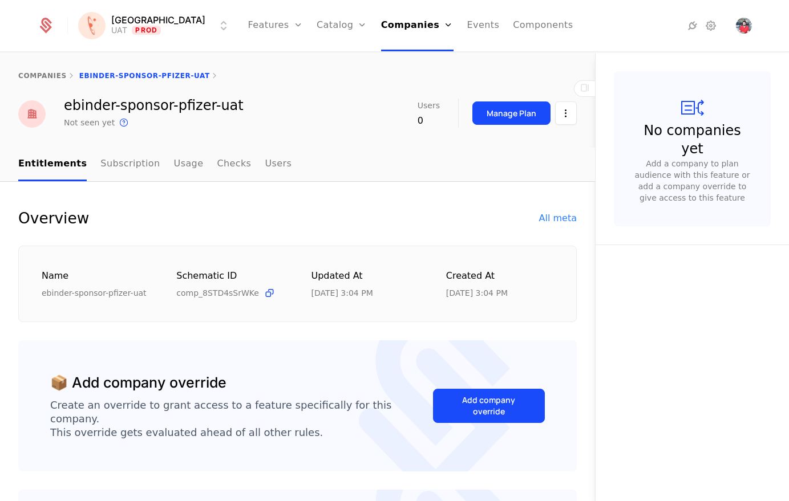
click at [341, 254] on div "Name ebinder-sponsor-pfizer-uat Schematic ID comp_8STD4sSrWKe Updated at [DATE]…" at bounding box center [297, 284] width 558 height 77
click at [262, 79] on link "Flags" at bounding box center [288, 74] width 52 height 9
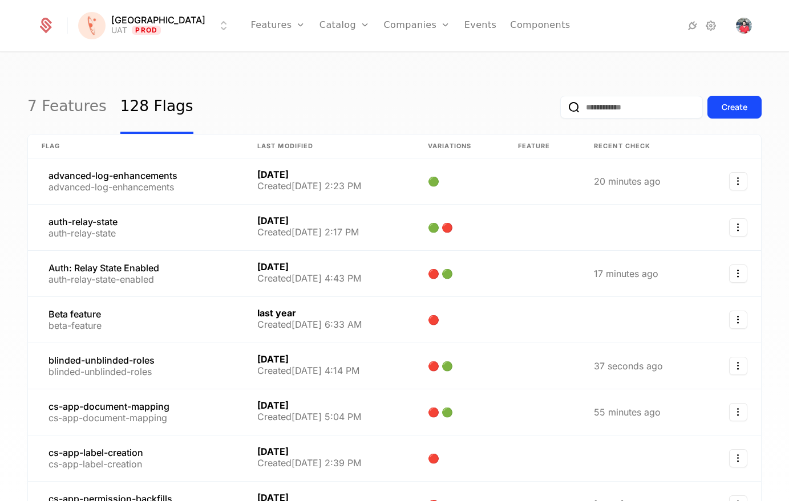
click at [595, 112] on input "email" at bounding box center [631, 107] width 143 height 23
click at [144, 358] on link at bounding box center [136, 366] width 216 height 46
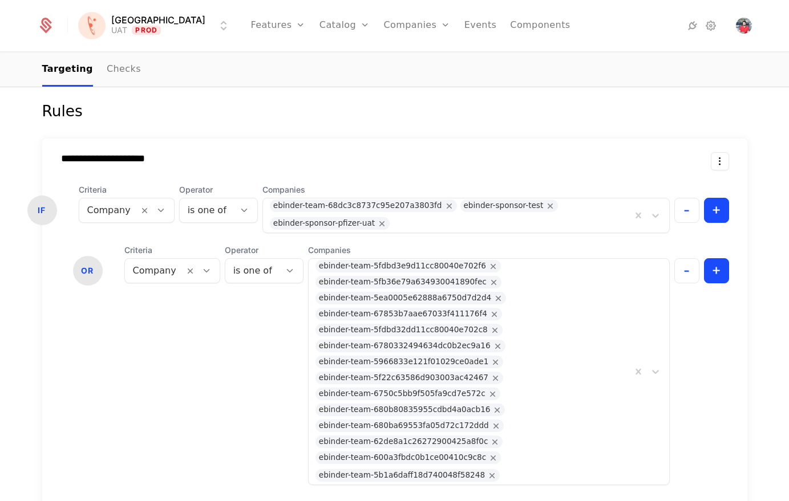
scroll to position [307, 0]
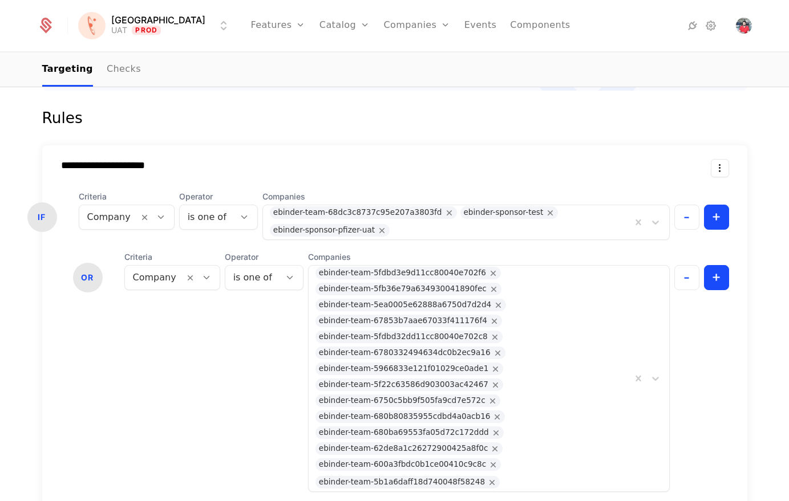
click at [399, 212] on div "ebinder-team-68dc3c8737c95e207a3803fd" at bounding box center [357, 212] width 169 height 13
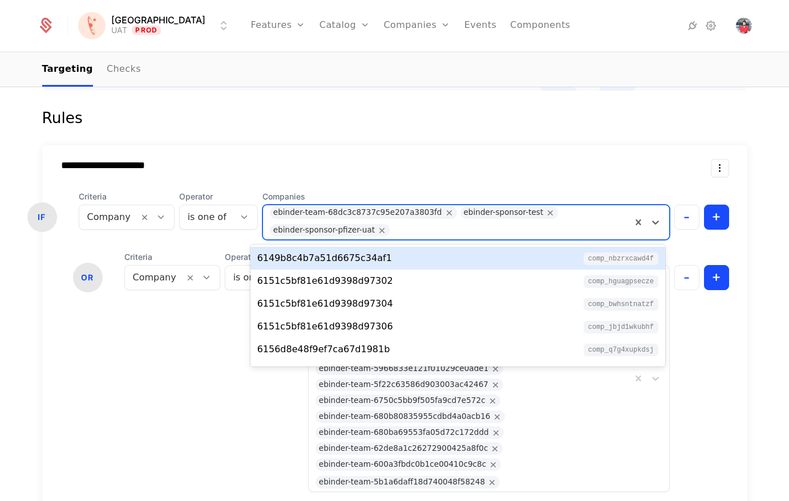
click at [399, 212] on div "ebinder-team-68dc3c8737c95e207a3803fd" at bounding box center [357, 212] width 169 height 13
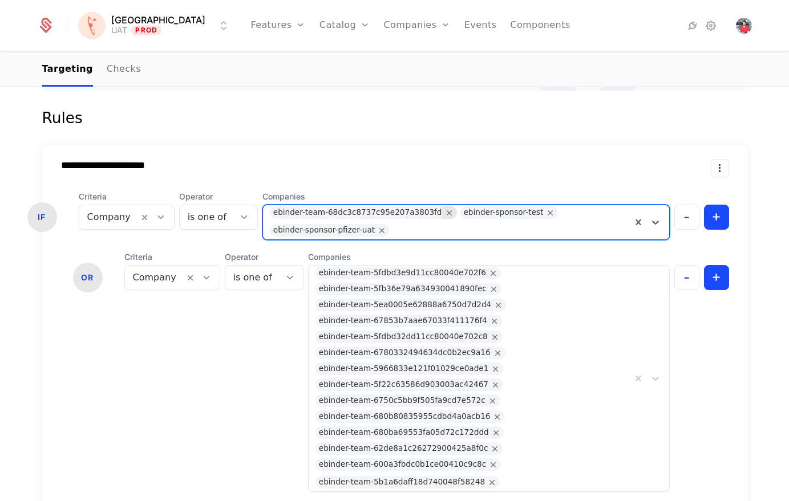
click at [444, 212] on icon "Remove ebinder-team-68dc3c8737c95e207a3803fd" at bounding box center [449, 213] width 10 height 10
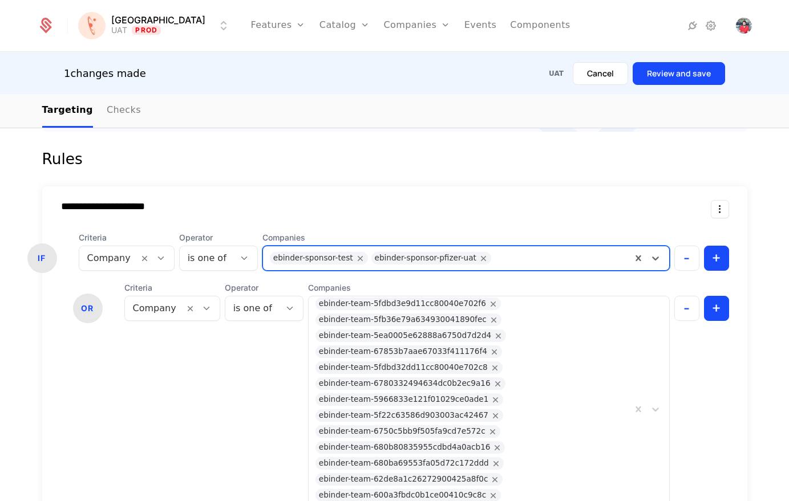
click at [609, 71] on button "Review and save" at bounding box center [679, 73] width 92 height 23
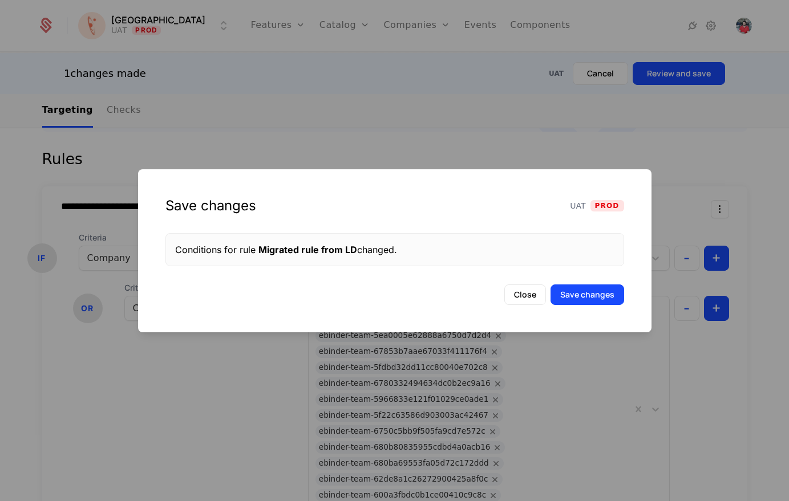
click at [605, 285] on button "Save changes" at bounding box center [587, 295] width 74 height 21
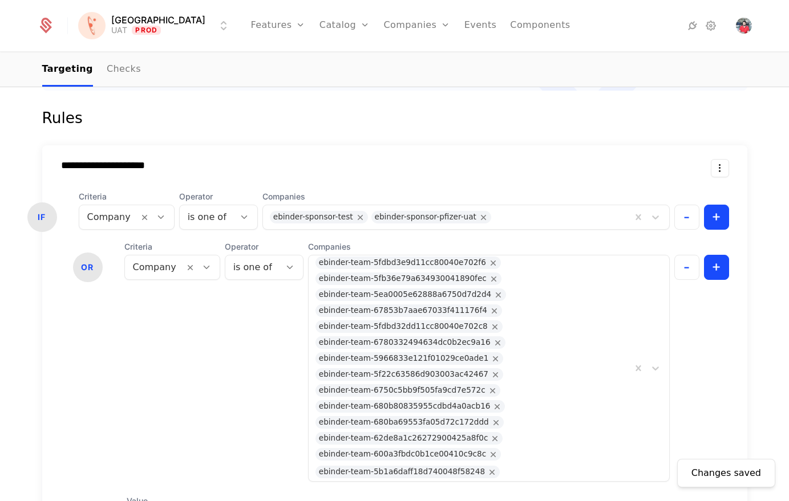
click at [397, 60] on link "Companies" at bounding box center [423, 55] width 52 height 9
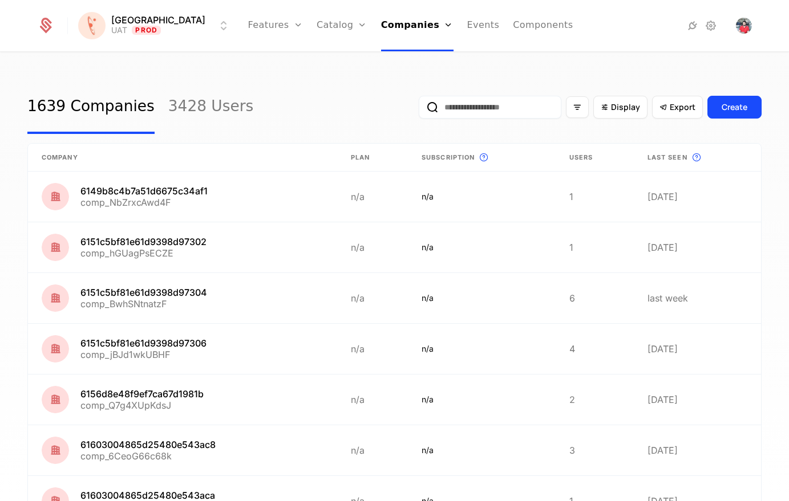
click at [533, 114] on input "email" at bounding box center [490, 107] width 143 height 23
paste input "**********"
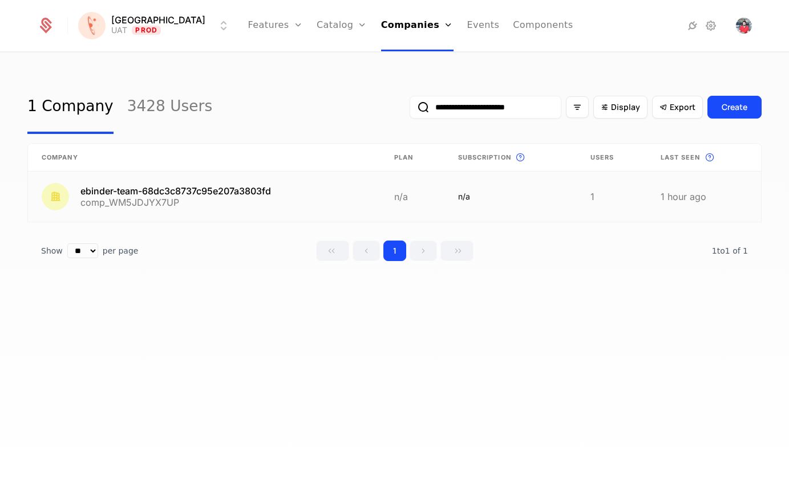
type input "**********"
click at [200, 195] on link at bounding box center [204, 197] width 353 height 50
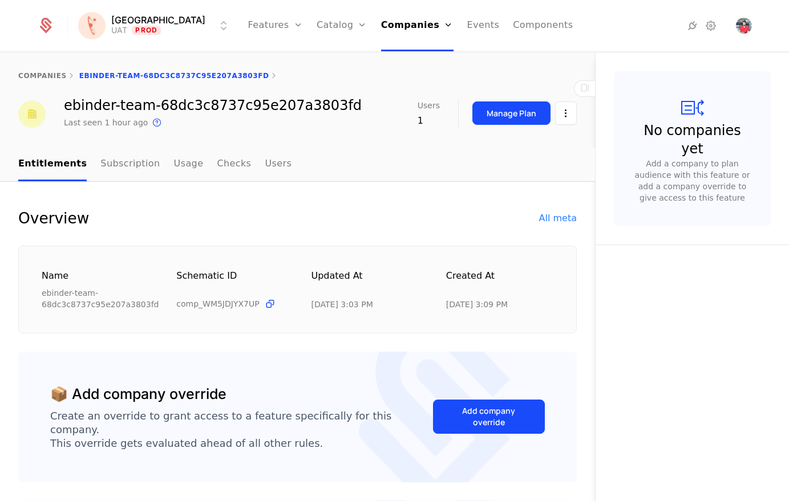
click at [547, 111] on html "[PERSON_NAME] Prod Features Features Flags Catalog Plans Add Ons Credits Config…" at bounding box center [394, 250] width 789 height 501
click at [532, 141] on div "Edit company" at bounding box center [508, 147] width 80 height 16
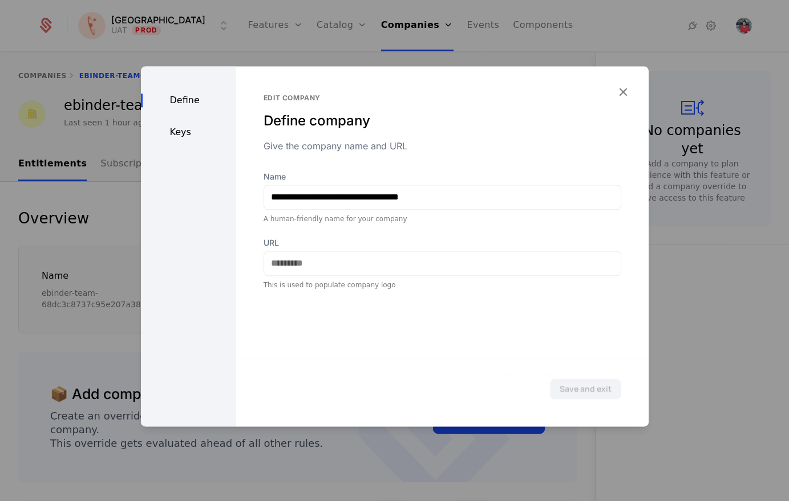
click at [180, 129] on div "Keys" at bounding box center [188, 132] width 95 height 14
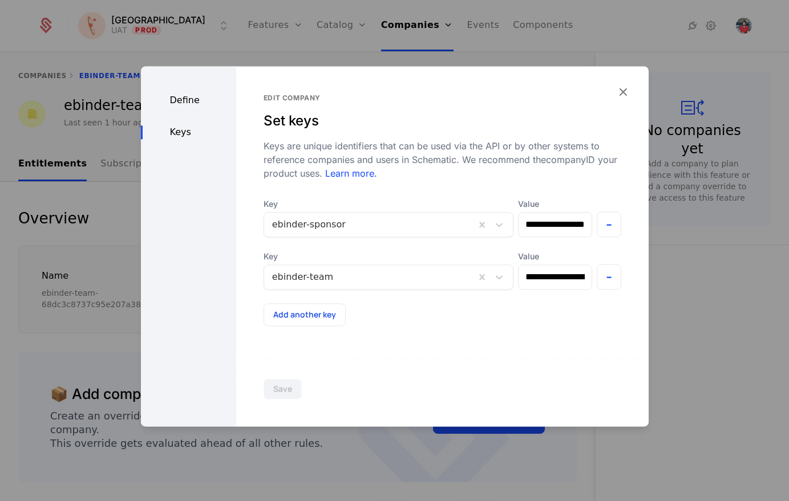
click at [609, 92] on icon "button" at bounding box center [622, 91] width 15 height 15
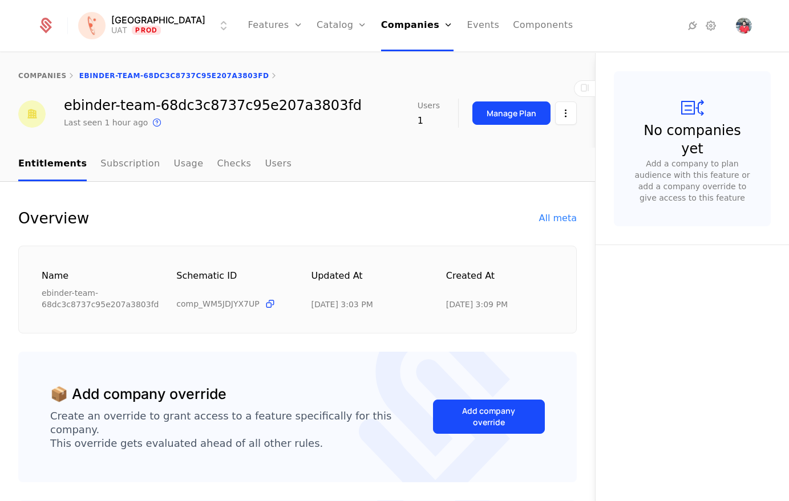
click at [269, 79] on link "Flags" at bounding box center [288, 74] width 52 height 9
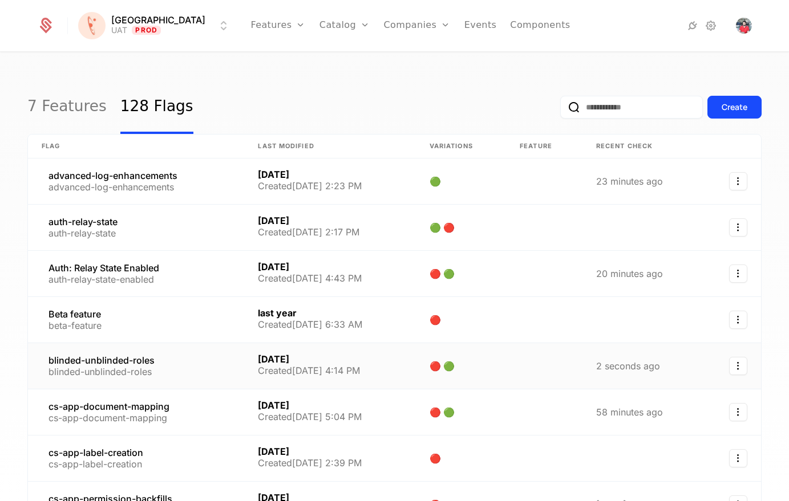
click at [125, 367] on link at bounding box center [136, 366] width 216 height 46
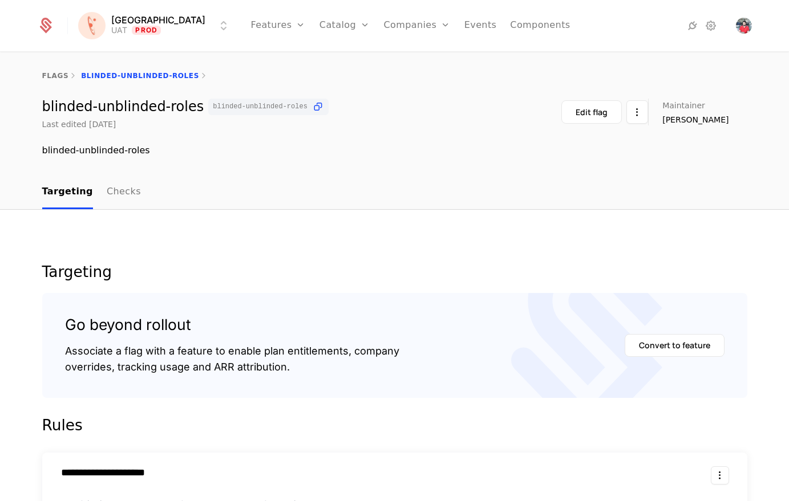
click at [107, 193] on link "Checks" at bounding box center [124, 193] width 34 height 34
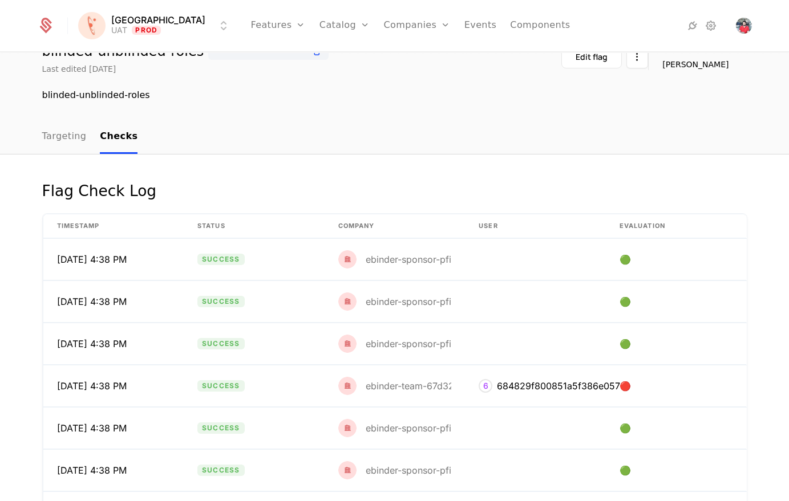
scroll to position [114, 0]
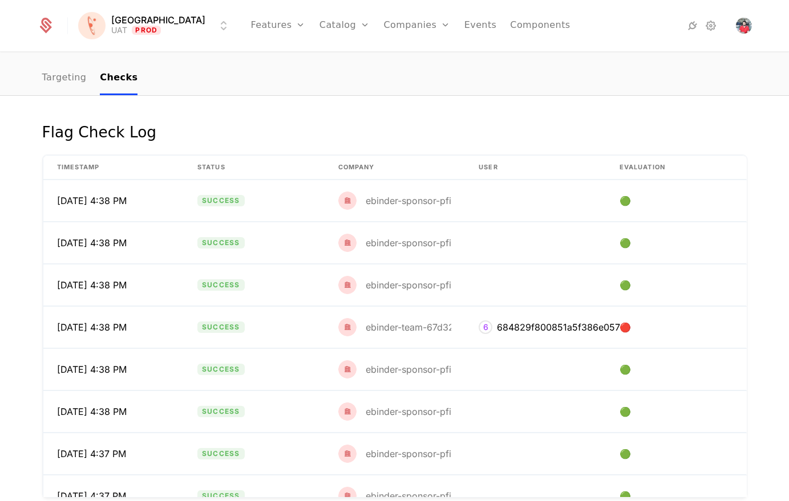
click at [68, 80] on link "Targeting" at bounding box center [64, 79] width 44 height 34
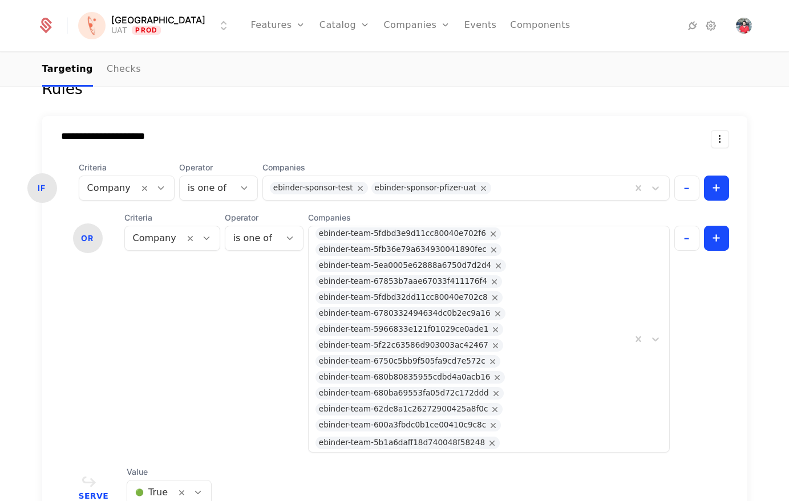
scroll to position [344, 0]
